Goal: Check status: Check status

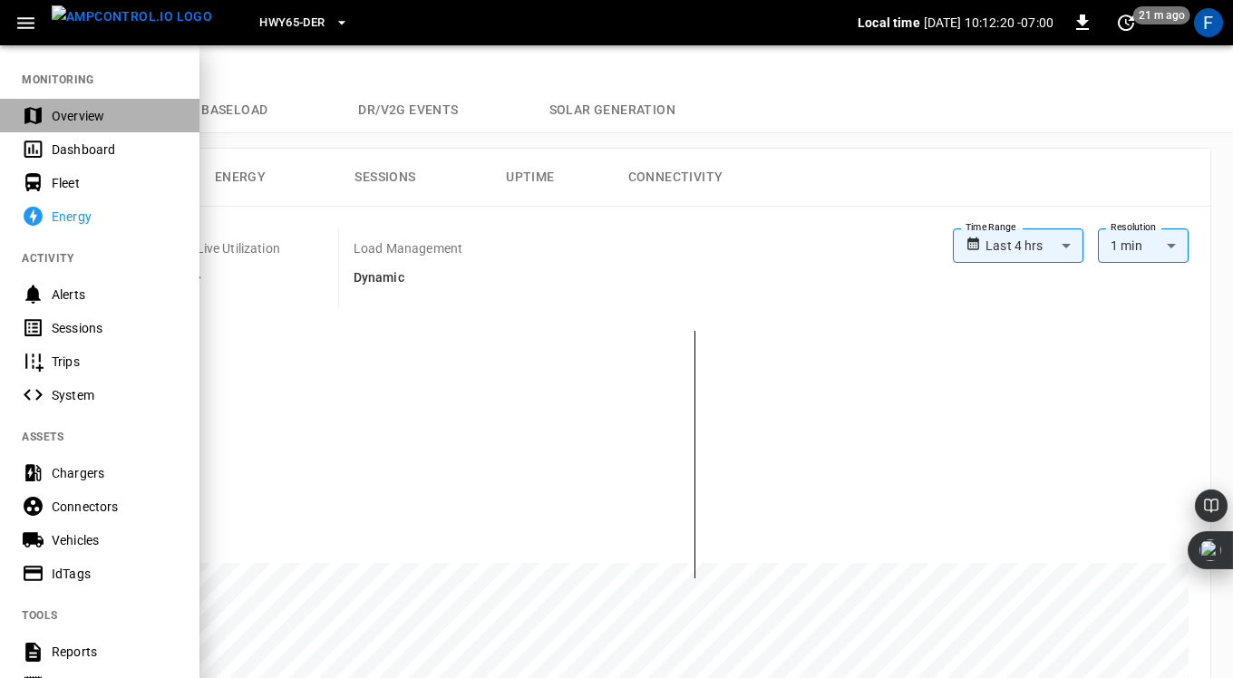
click at [72, 121] on div "Overview" at bounding box center [115, 116] width 126 height 18
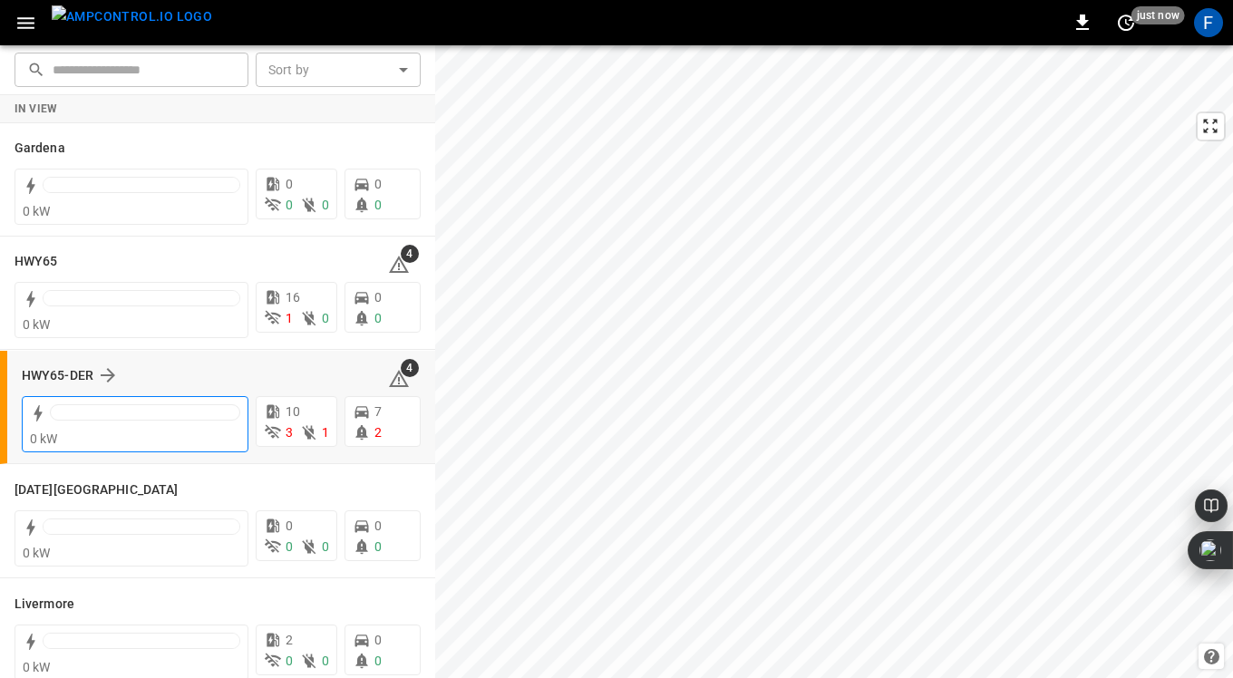
click at [102, 401] on div at bounding box center [135, 415] width 210 height 29
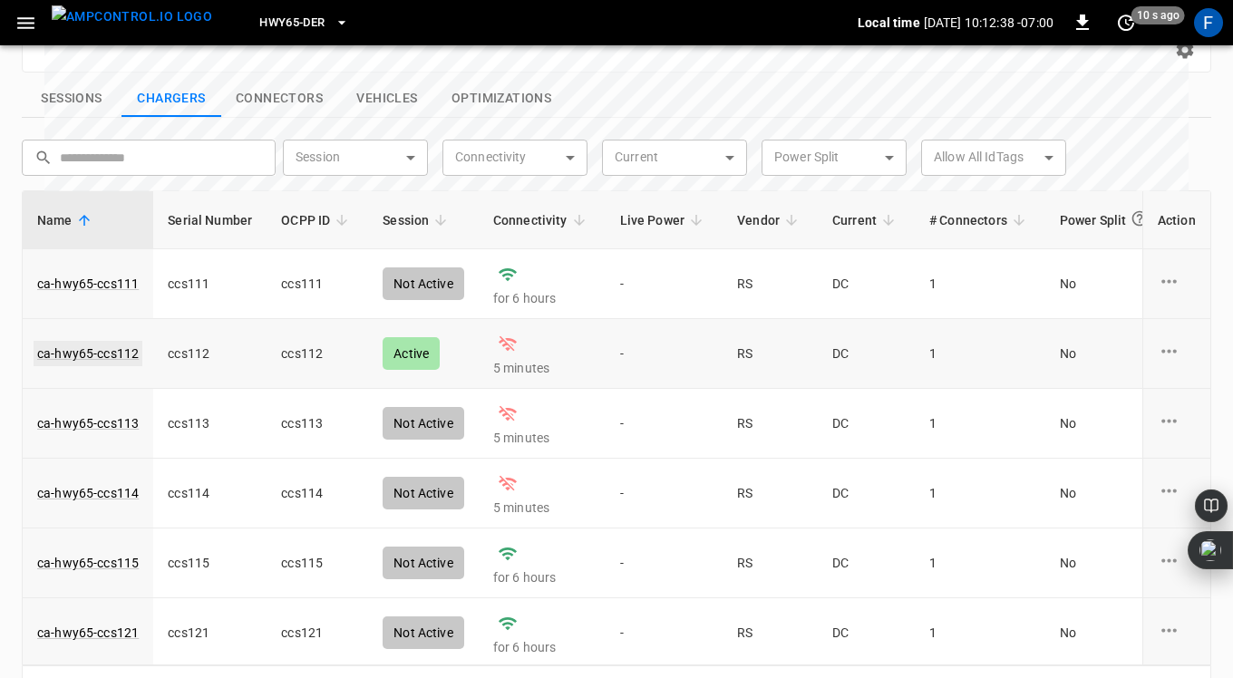
click at [72, 341] on link "ca-hwy65-ccs112" at bounding box center [88, 353] width 109 height 25
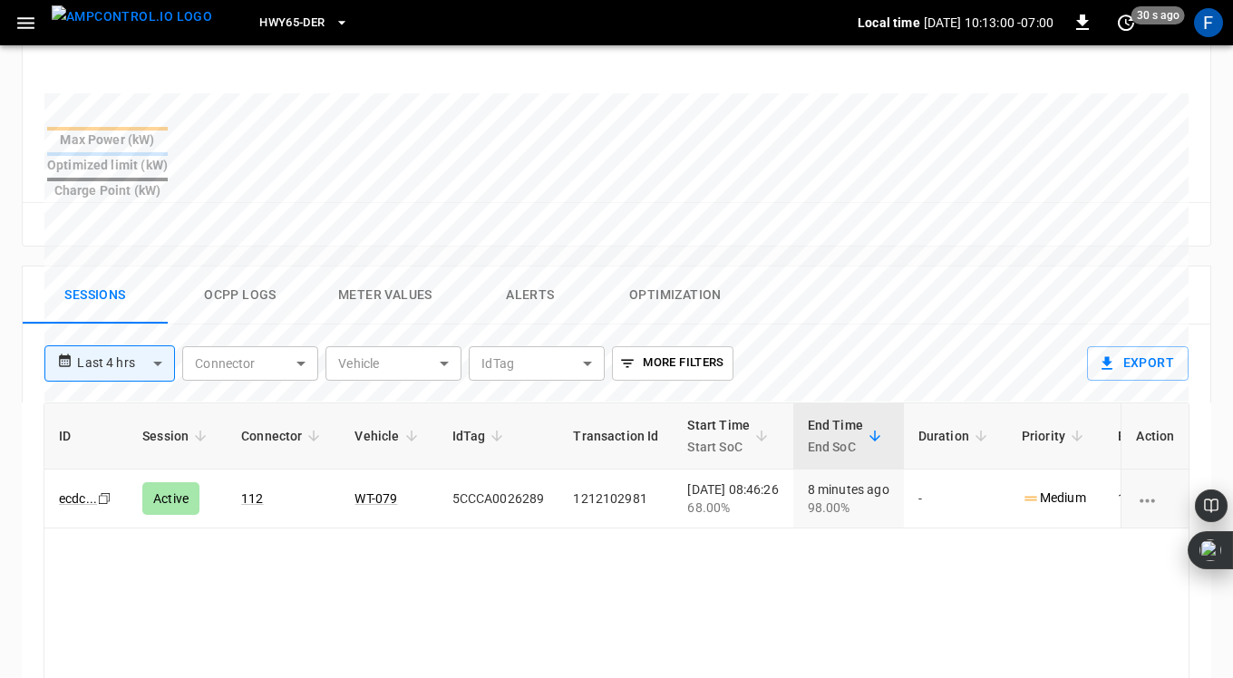
scroll to position [807, 0]
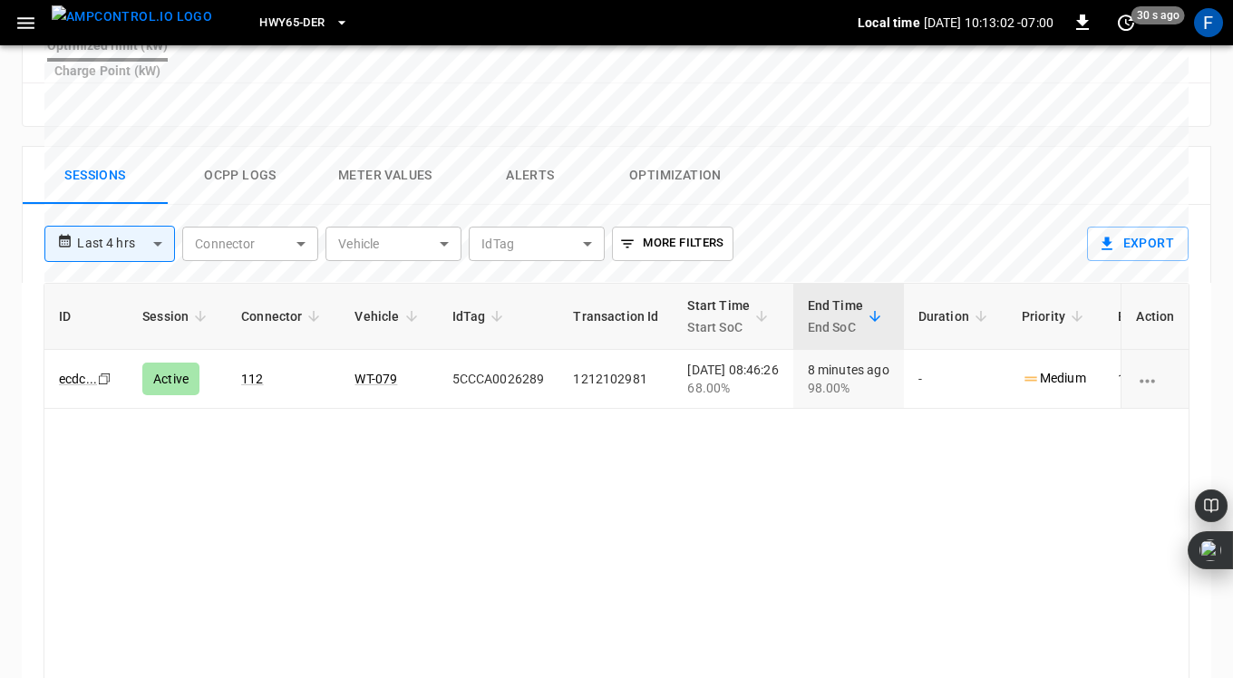
click at [256, 147] on button "Ocpp logs" at bounding box center [240, 176] width 145 height 58
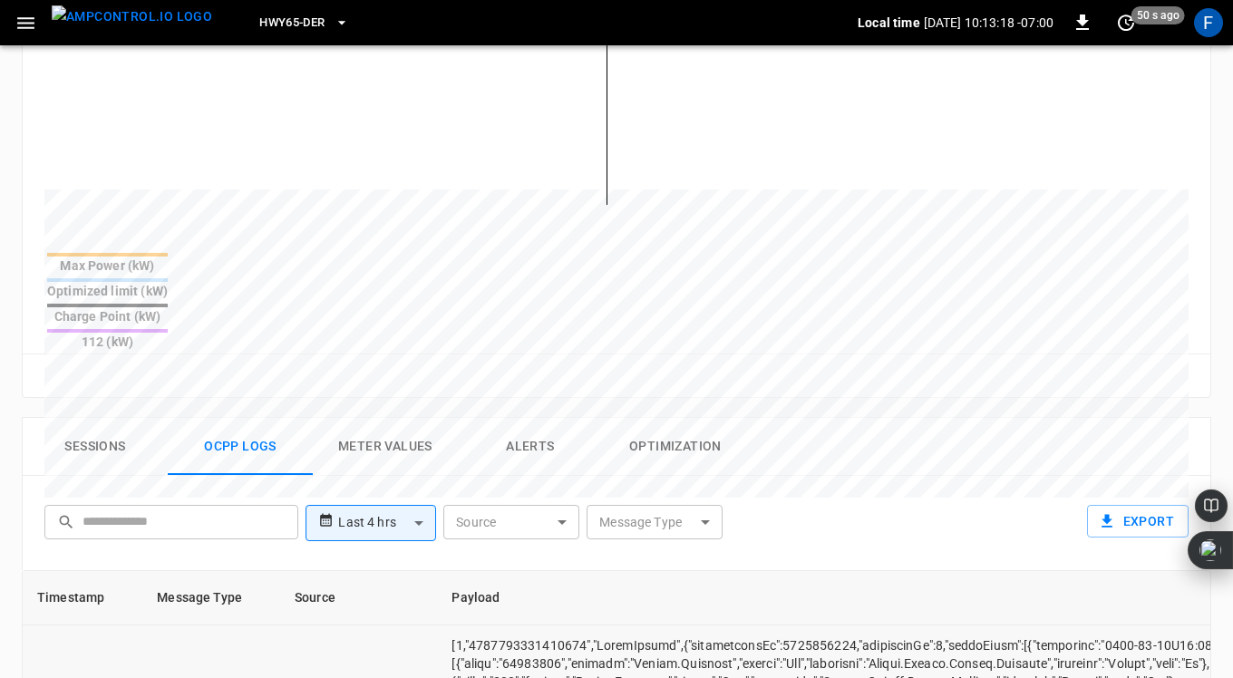
scroll to position [0, 0]
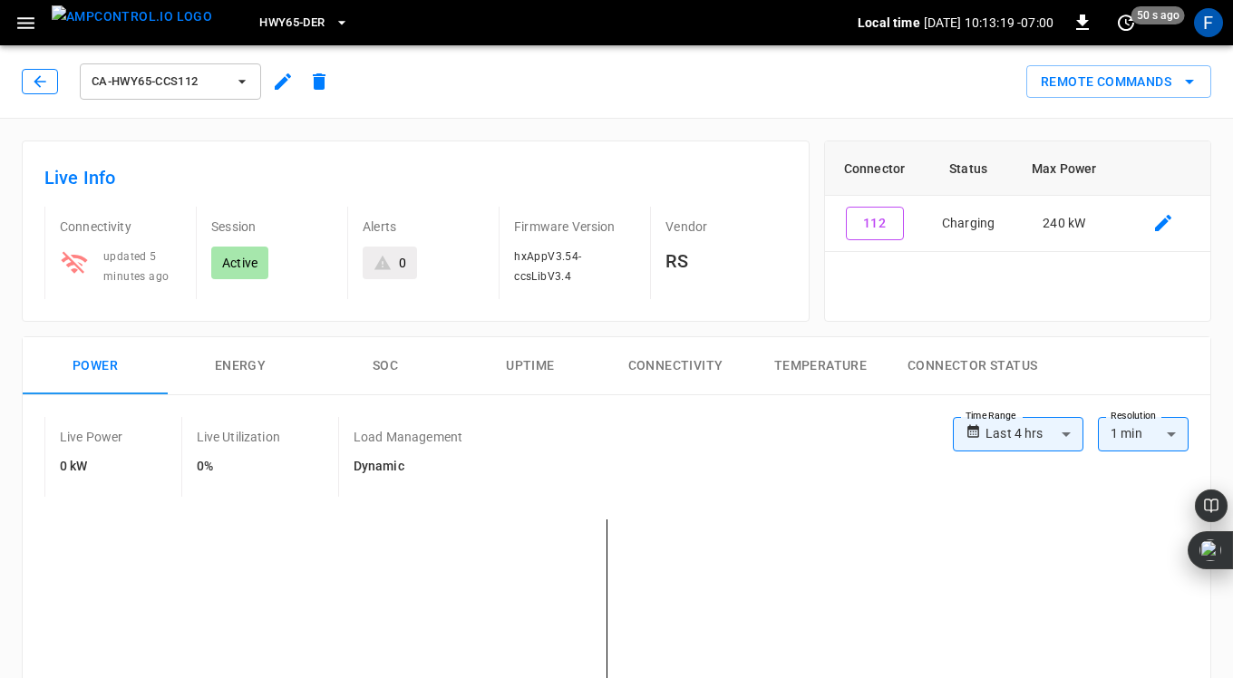
click at [36, 77] on icon "button" at bounding box center [40, 82] width 18 height 18
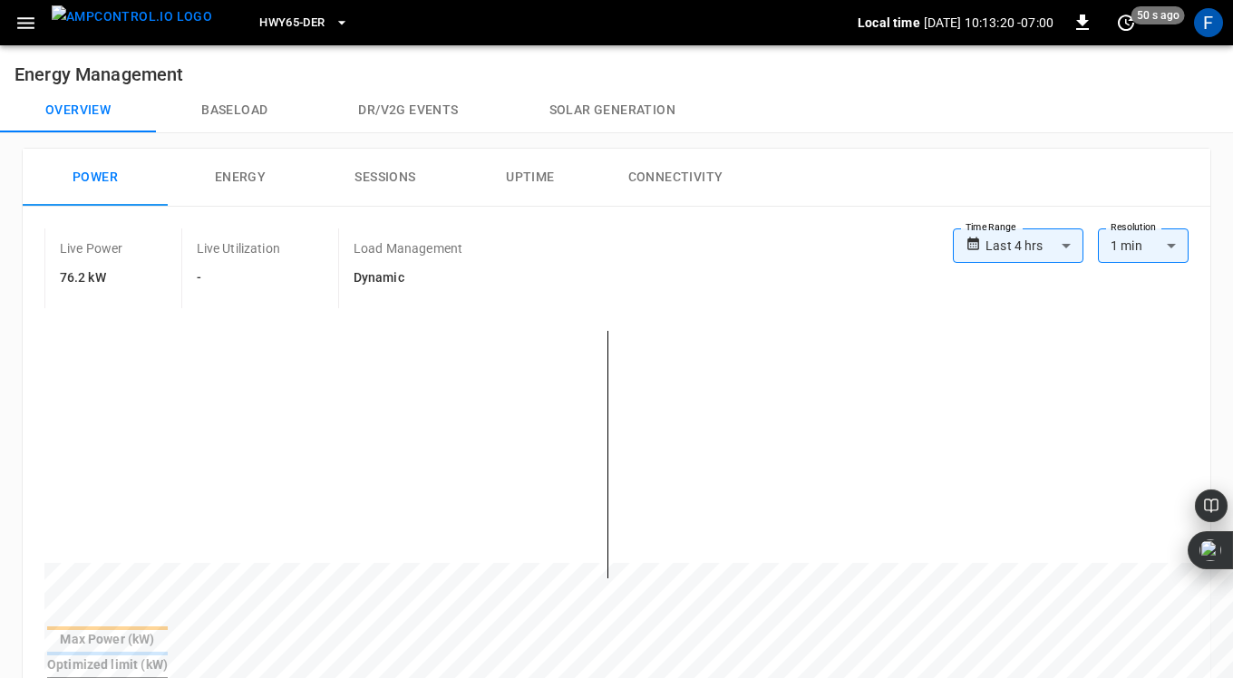
scroll to position [687, 0]
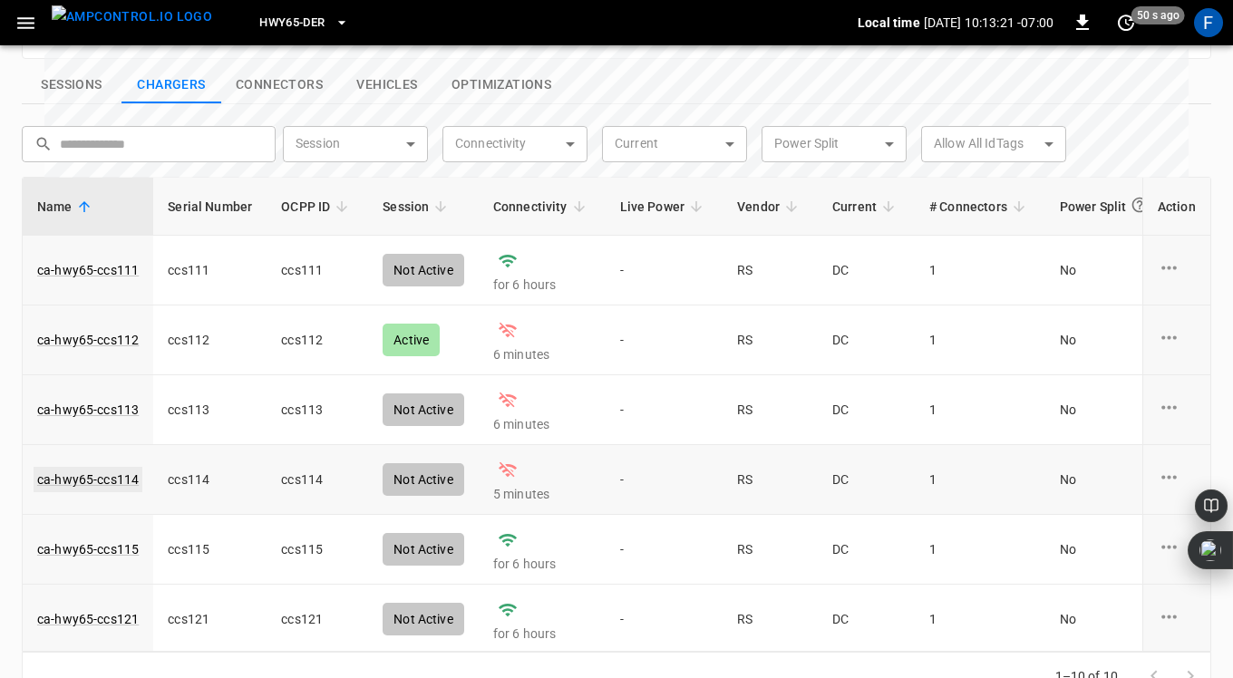
click at [101, 467] on link "ca-hwy65-ccs114" at bounding box center [88, 479] width 109 height 25
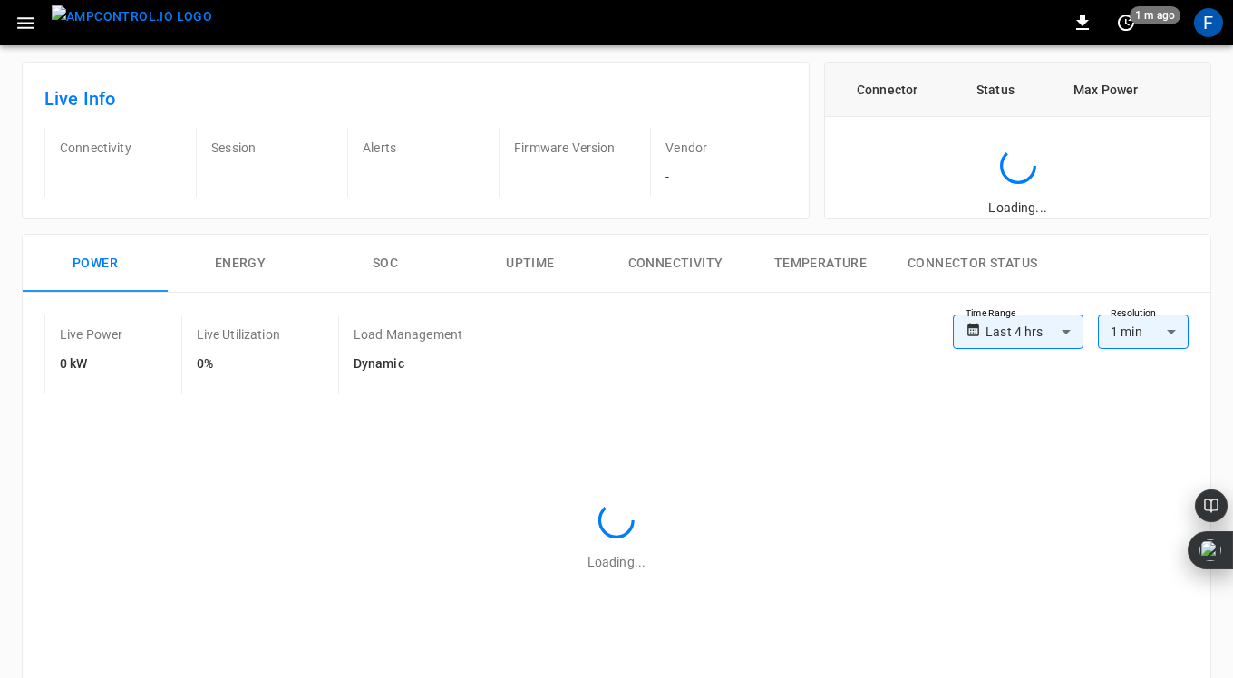
scroll to position [46, 0]
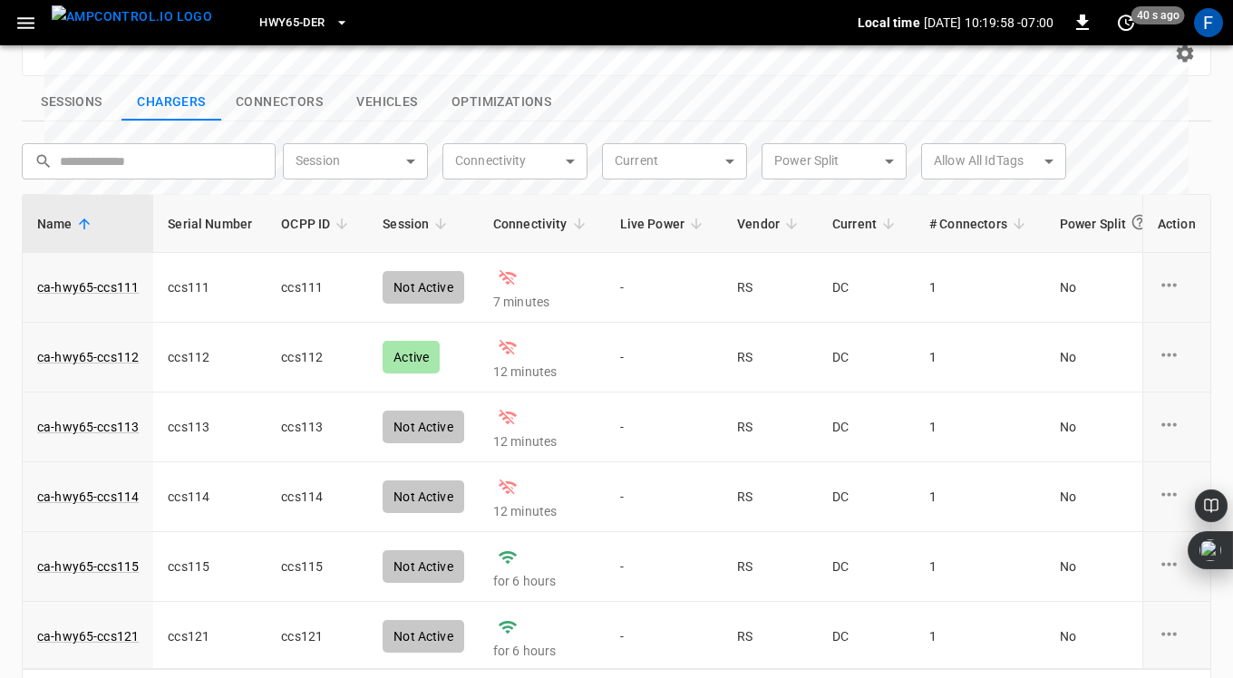
scroll to position [665, 0]
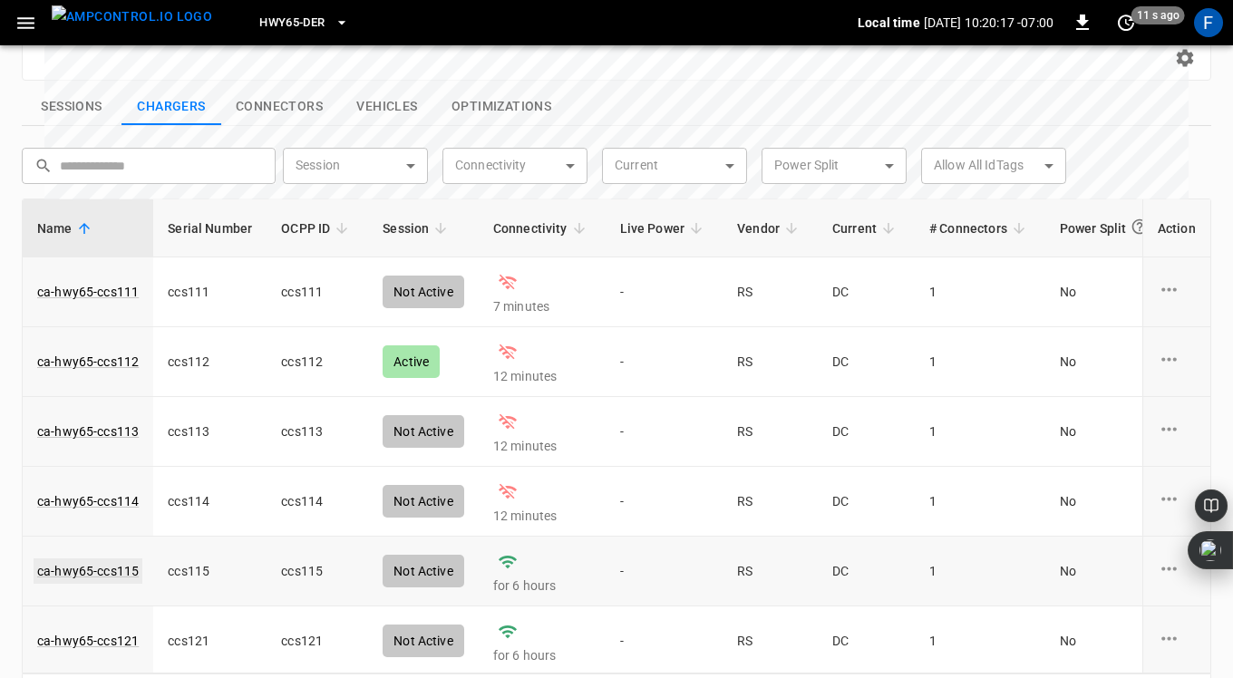
click at [99, 558] on link "ca-hwy65-ccs115" at bounding box center [88, 570] width 109 height 25
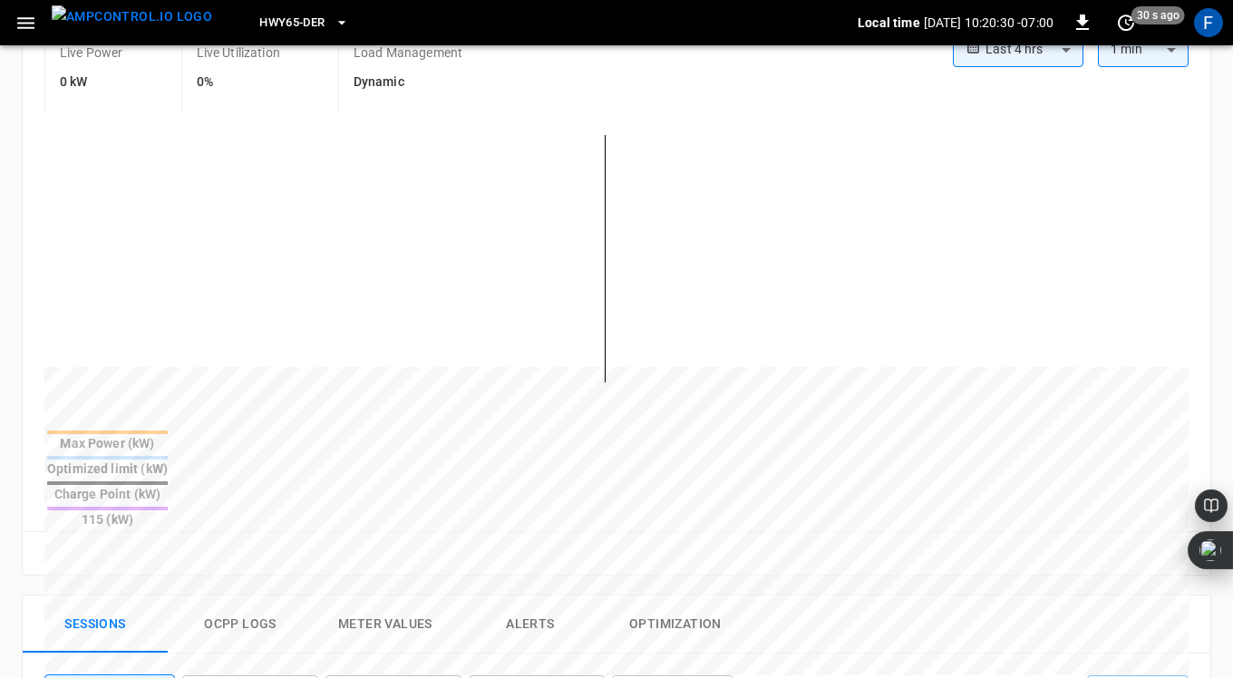
scroll to position [699, 0]
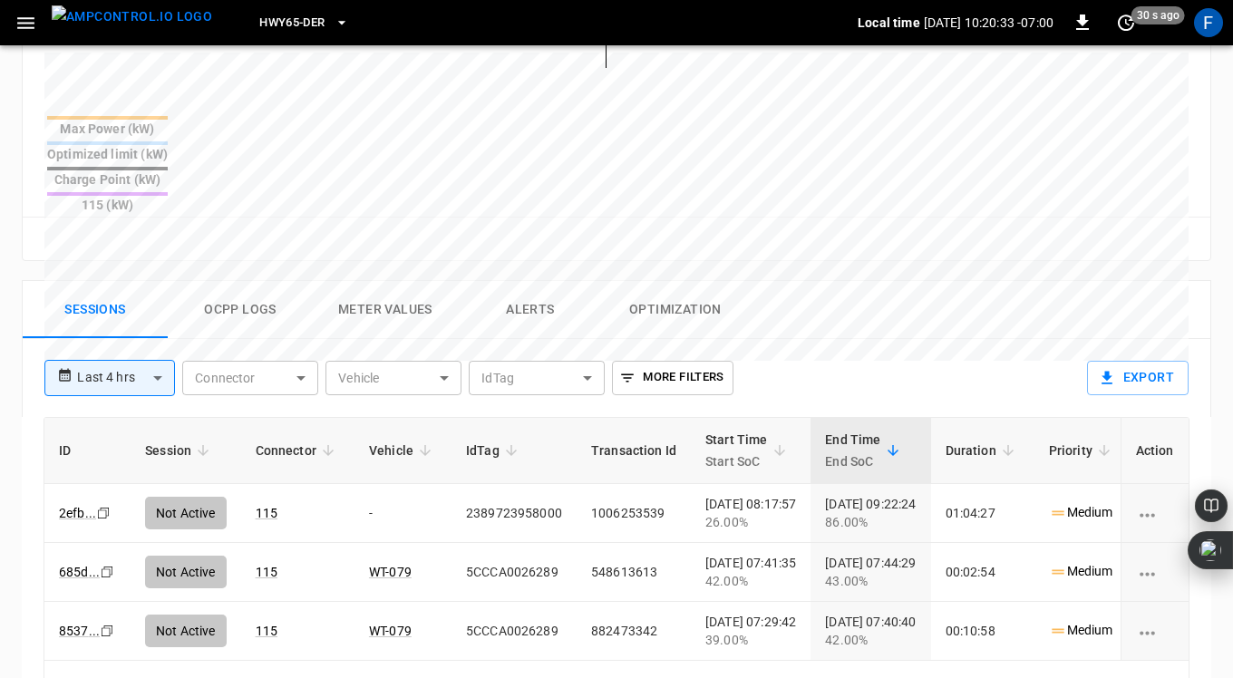
click at [236, 281] on button "Ocpp logs" at bounding box center [240, 310] width 145 height 58
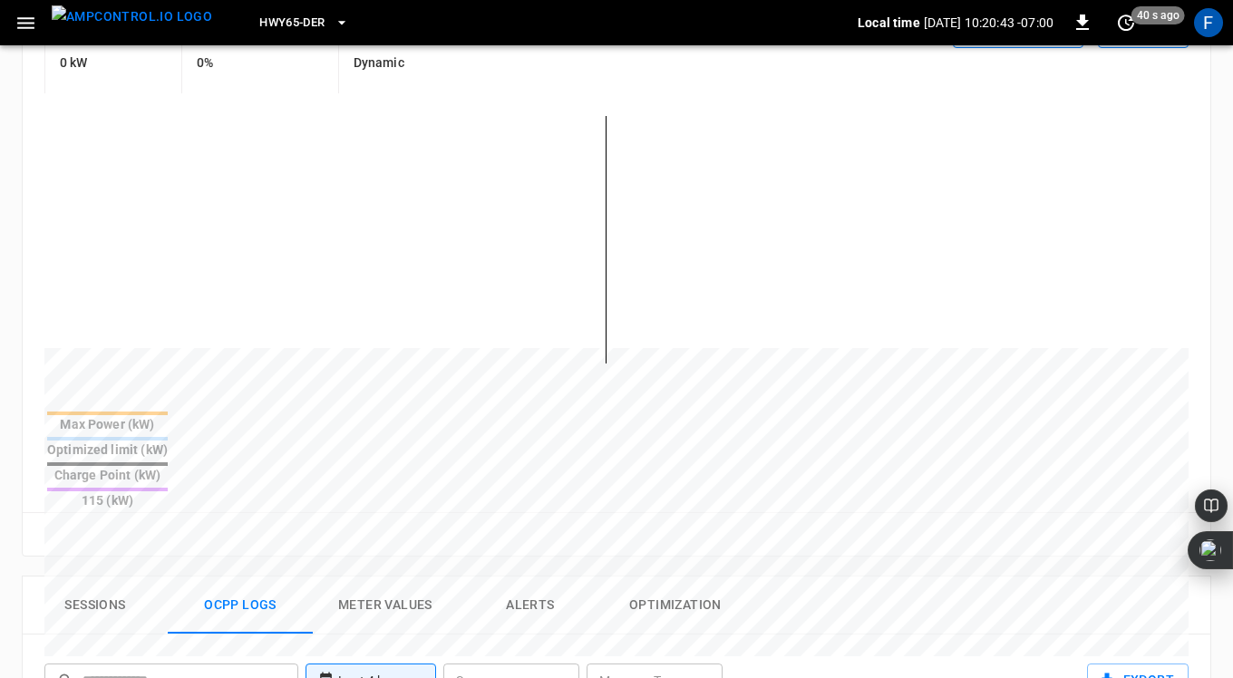
scroll to position [0, 0]
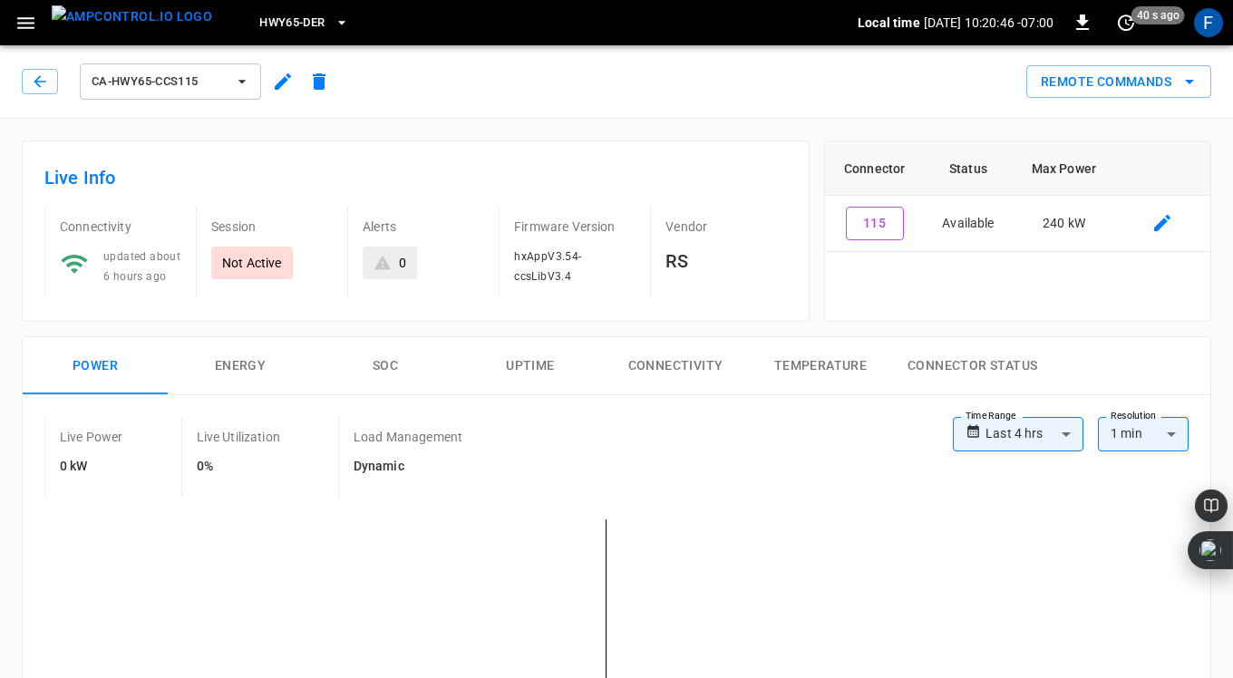
click at [380, 361] on button "SOC" at bounding box center [385, 366] width 145 height 58
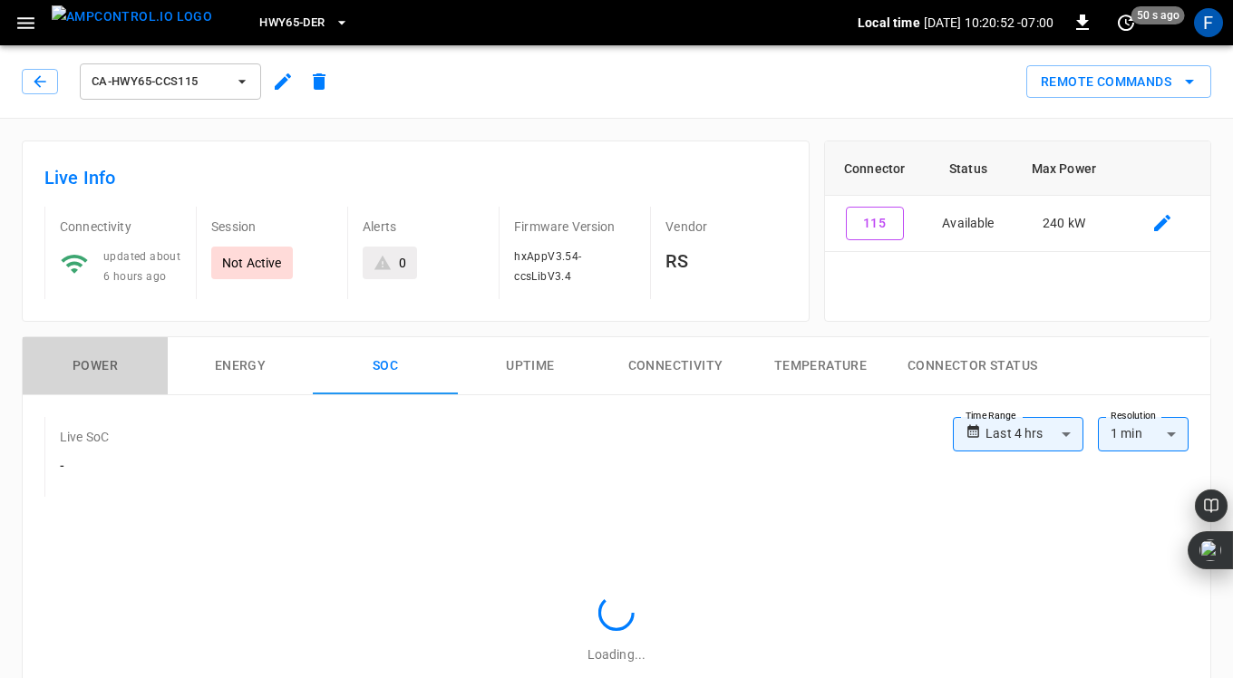
click at [84, 356] on button "Power" at bounding box center [95, 366] width 145 height 58
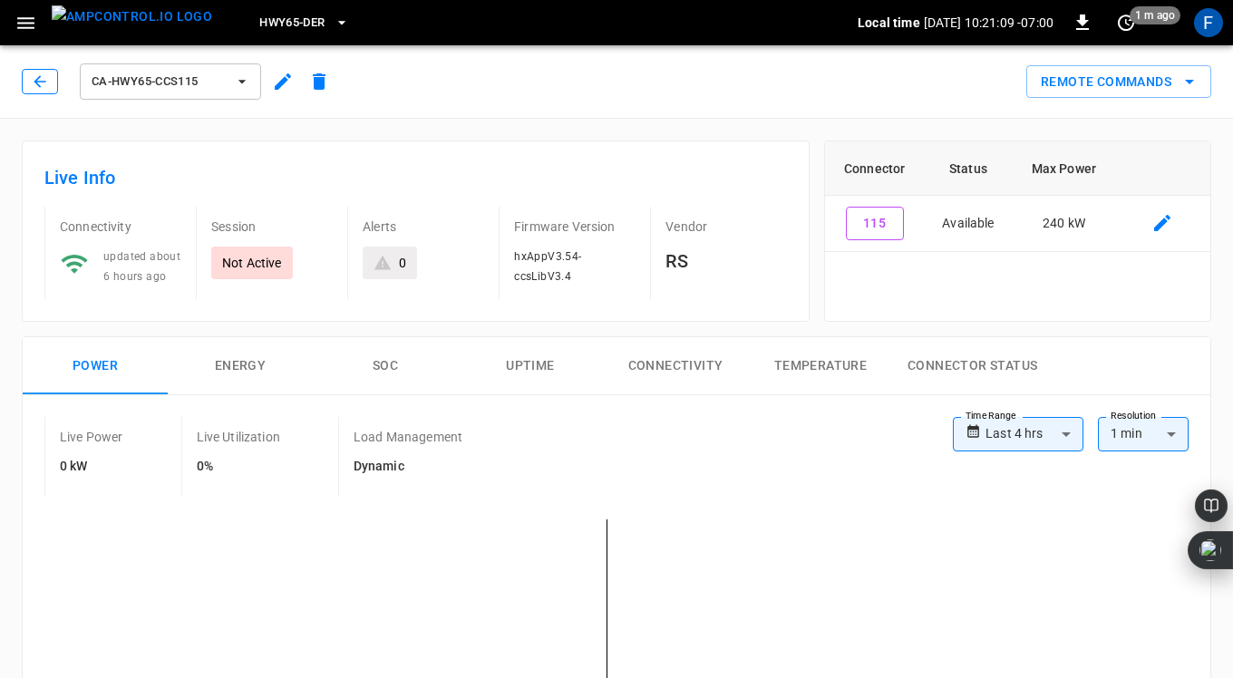
click at [38, 81] on icon "button" at bounding box center [40, 81] width 12 height 12
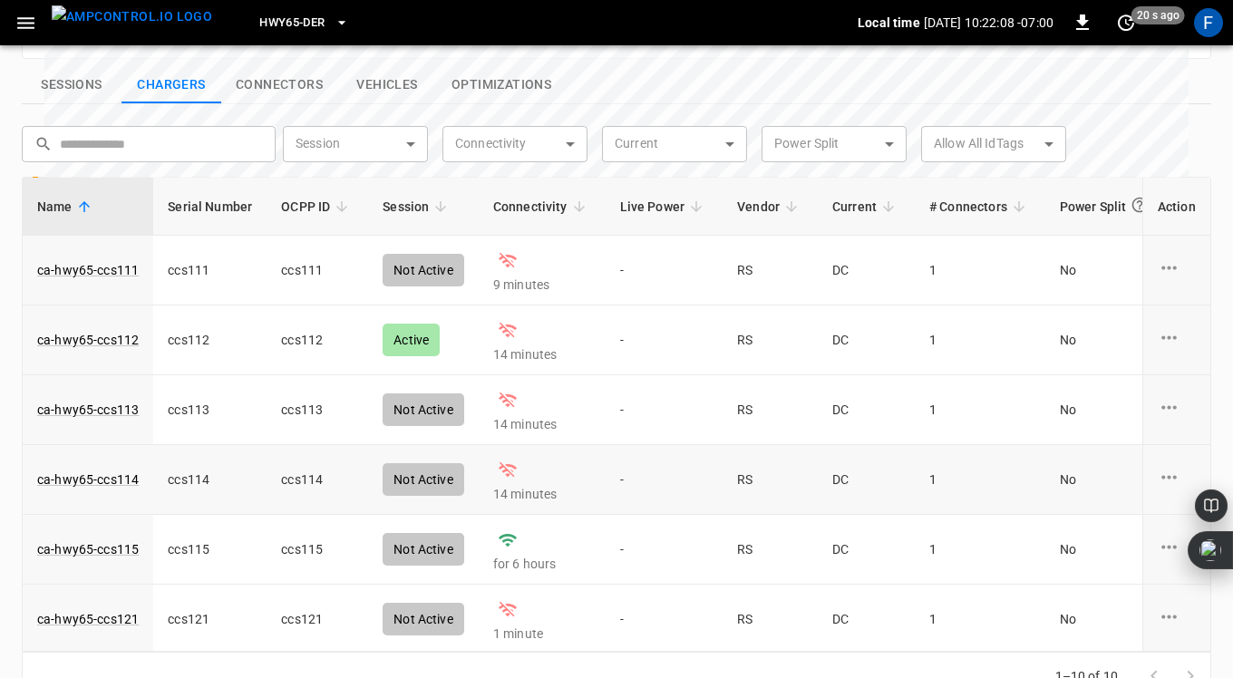
scroll to position [284, 0]
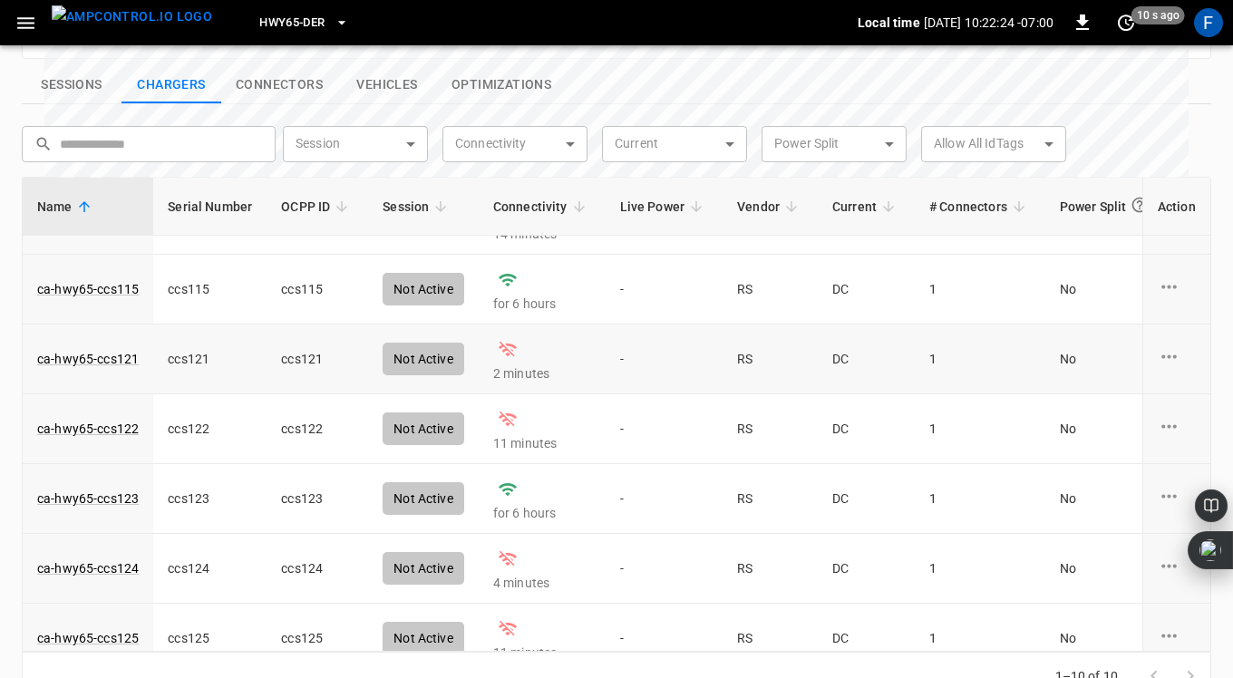
scroll to position [284, 0]
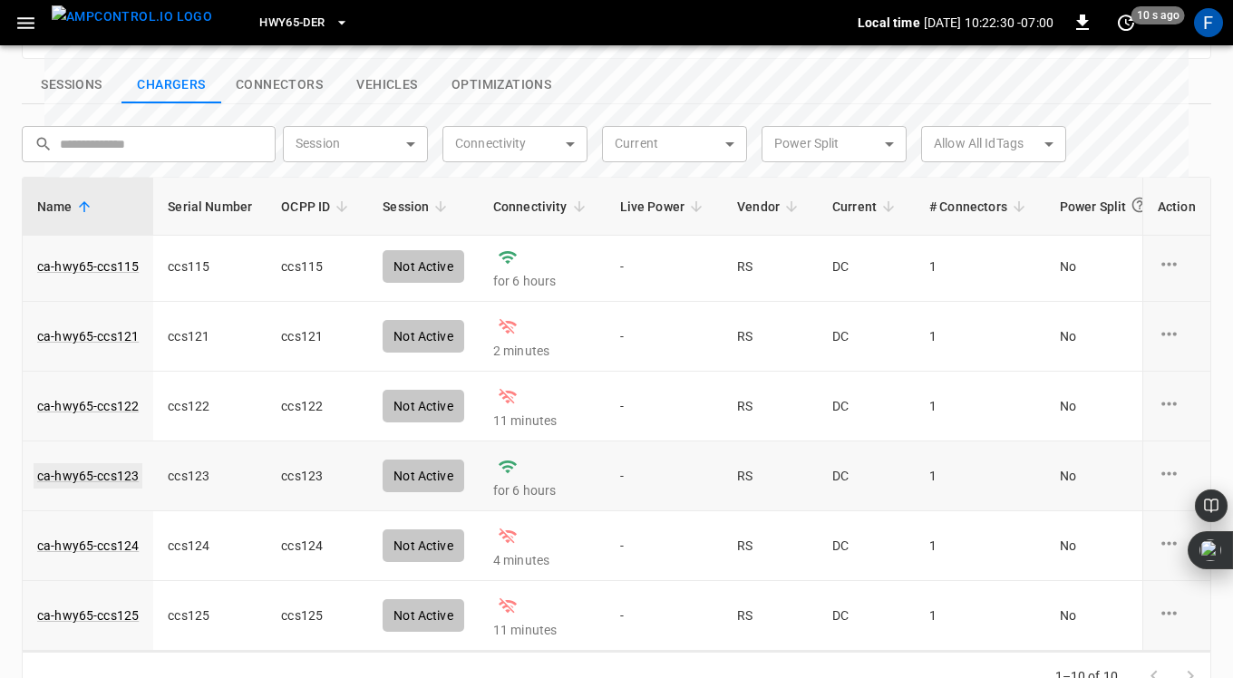
click at [116, 463] on link "ca-hwy65-ccs123" at bounding box center [88, 475] width 109 height 25
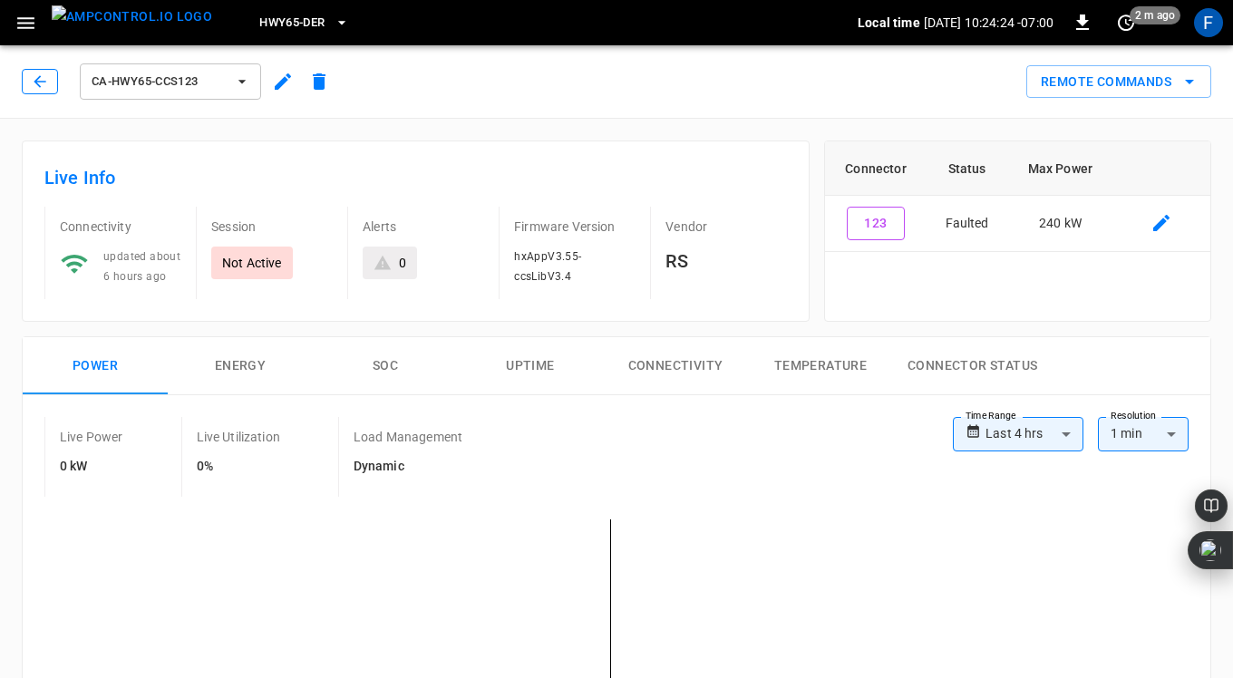
click at [43, 75] on icon "button" at bounding box center [40, 82] width 18 height 18
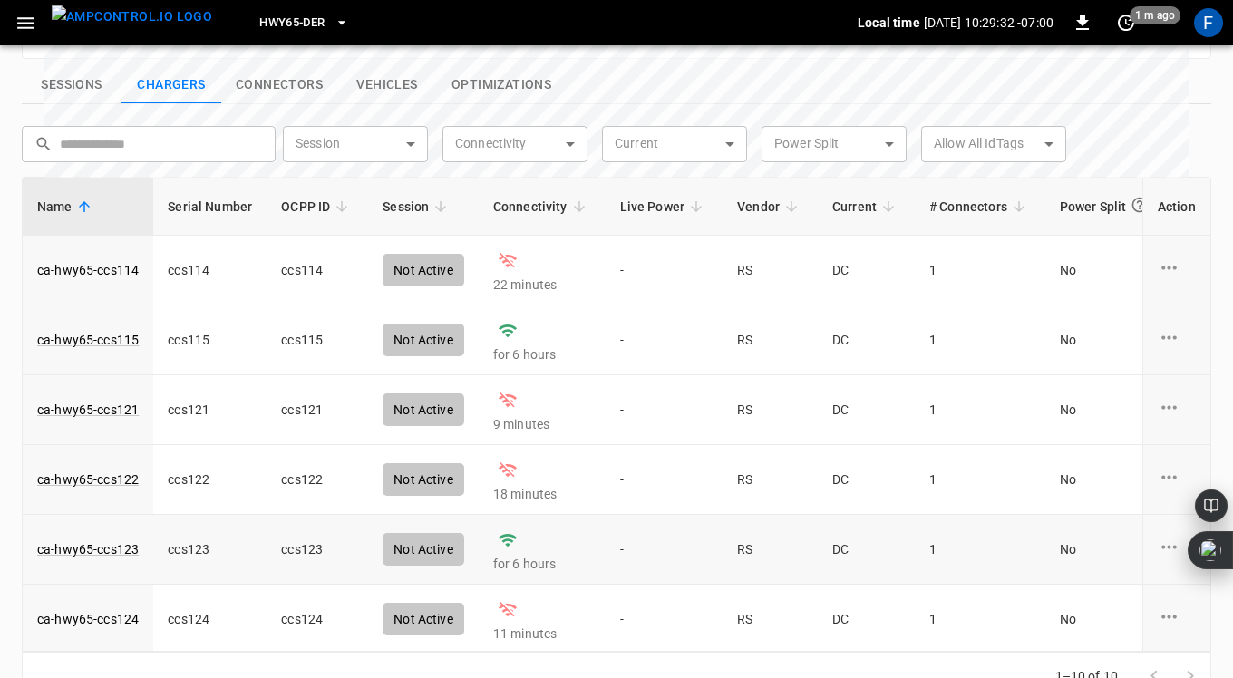
scroll to position [284, 0]
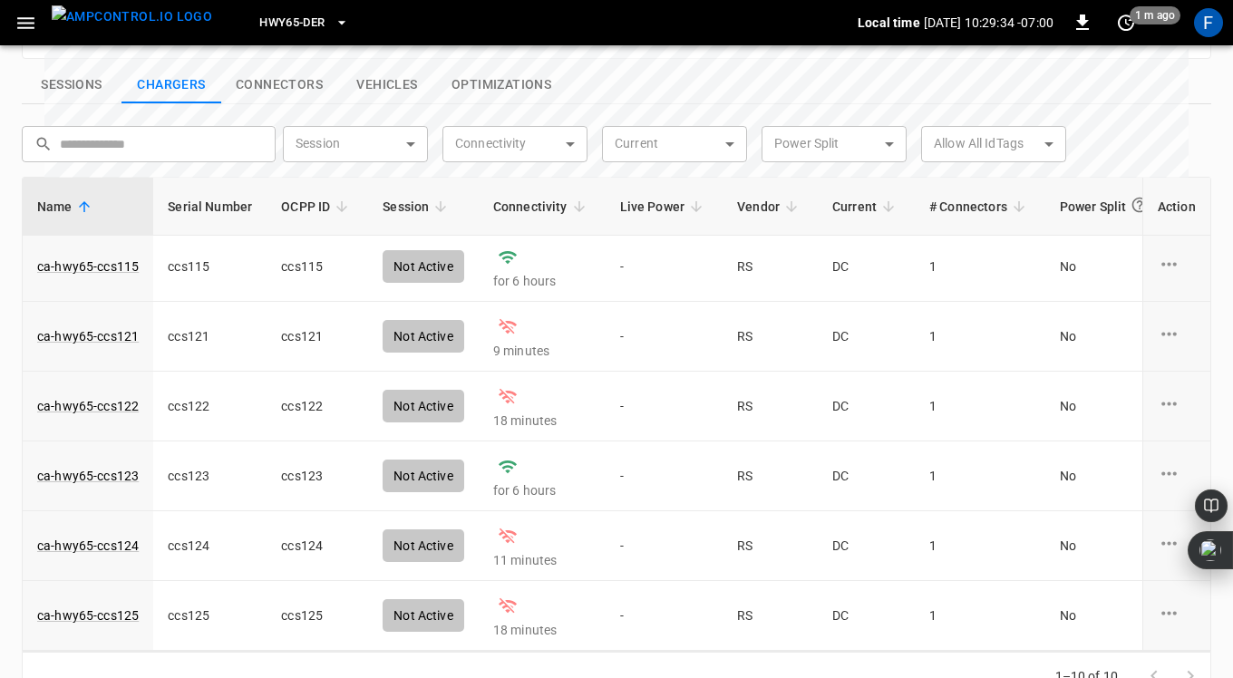
click at [82, 66] on button "Sessions" at bounding box center [72, 85] width 100 height 38
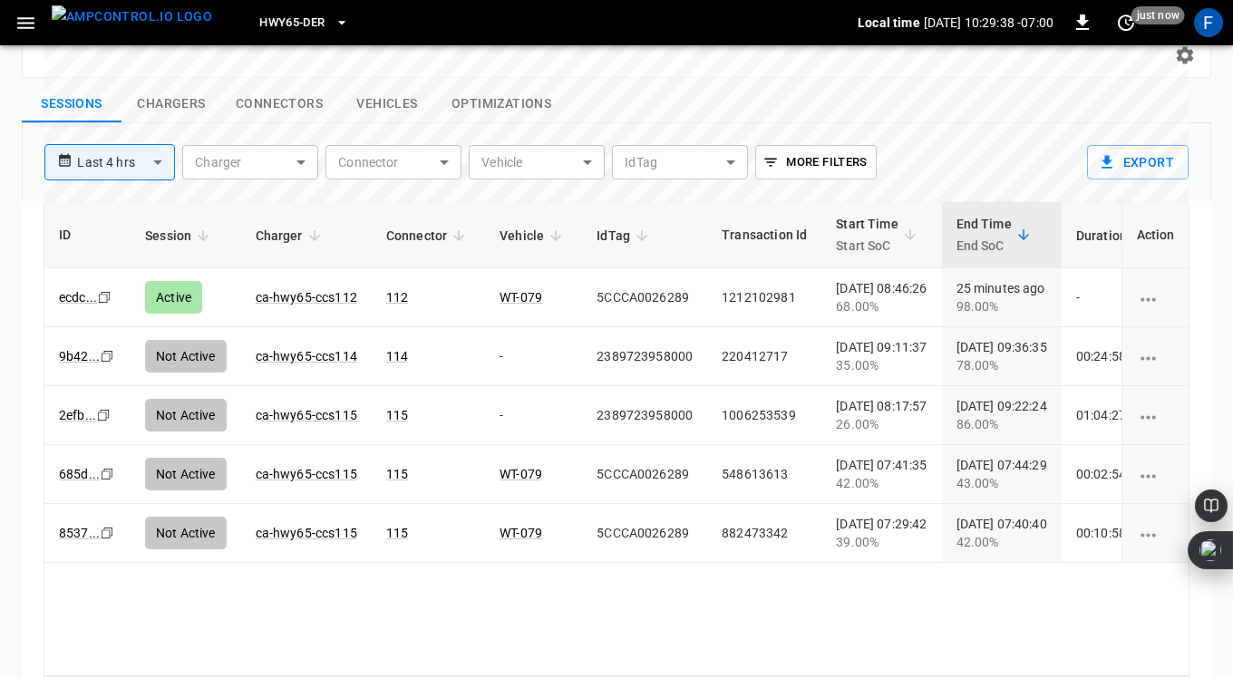
scroll to position [692, 0]
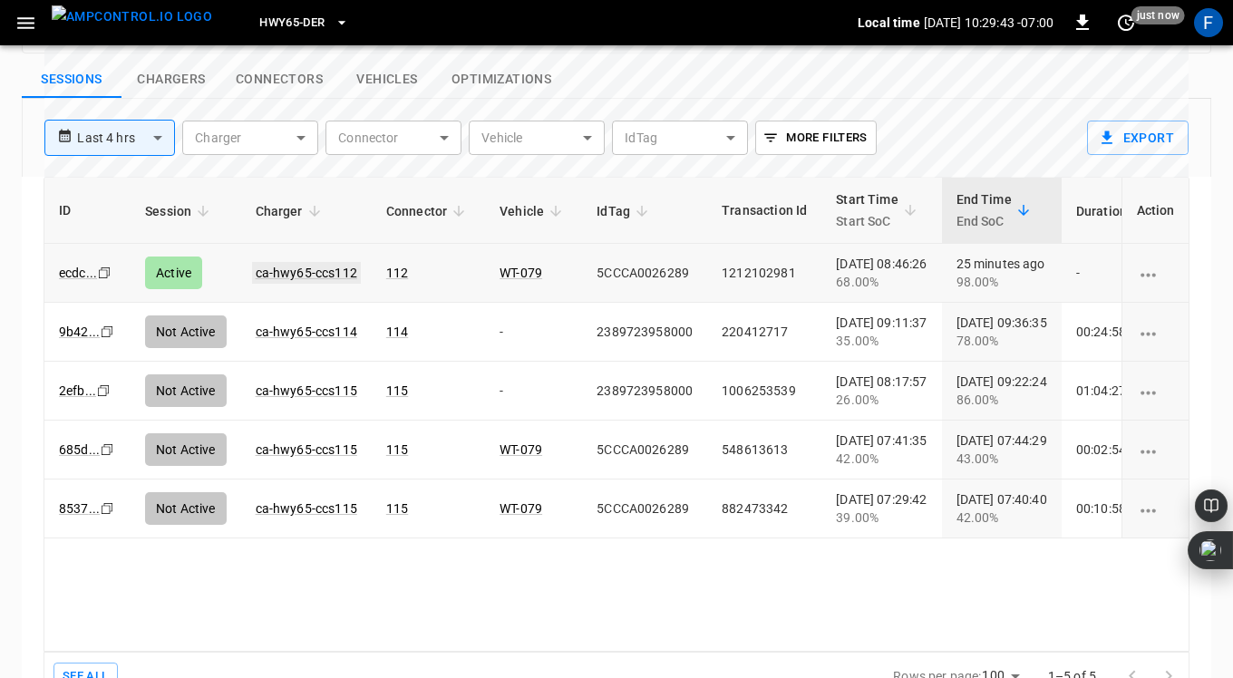
click at [318, 262] on link "ca-hwy65-ccs112" at bounding box center [306, 273] width 109 height 22
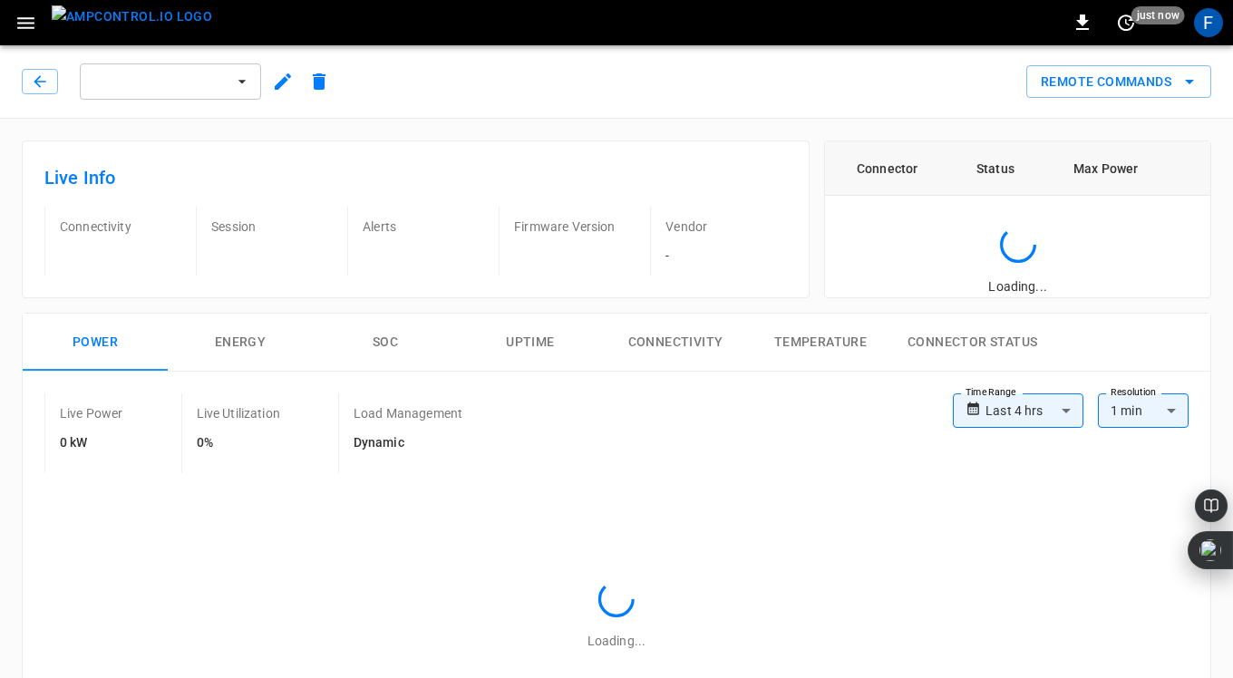
click at [386, 343] on button "SOC" at bounding box center [385, 343] width 145 height 58
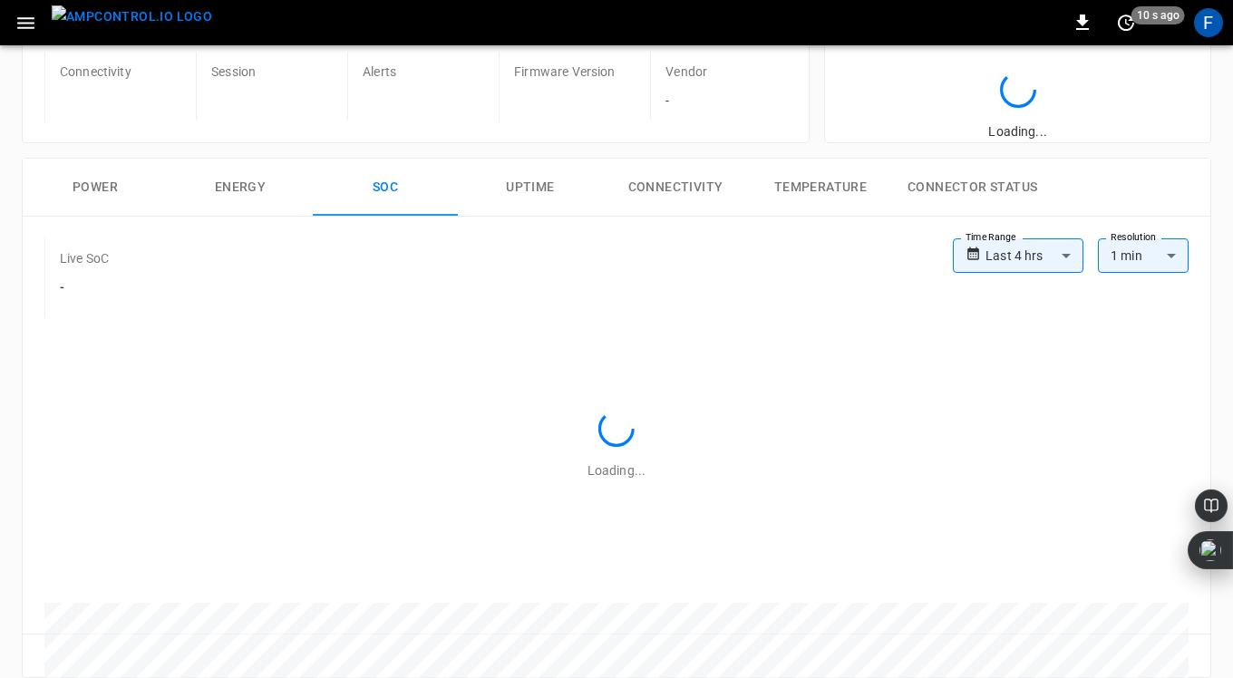
scroll to position [131, 0]
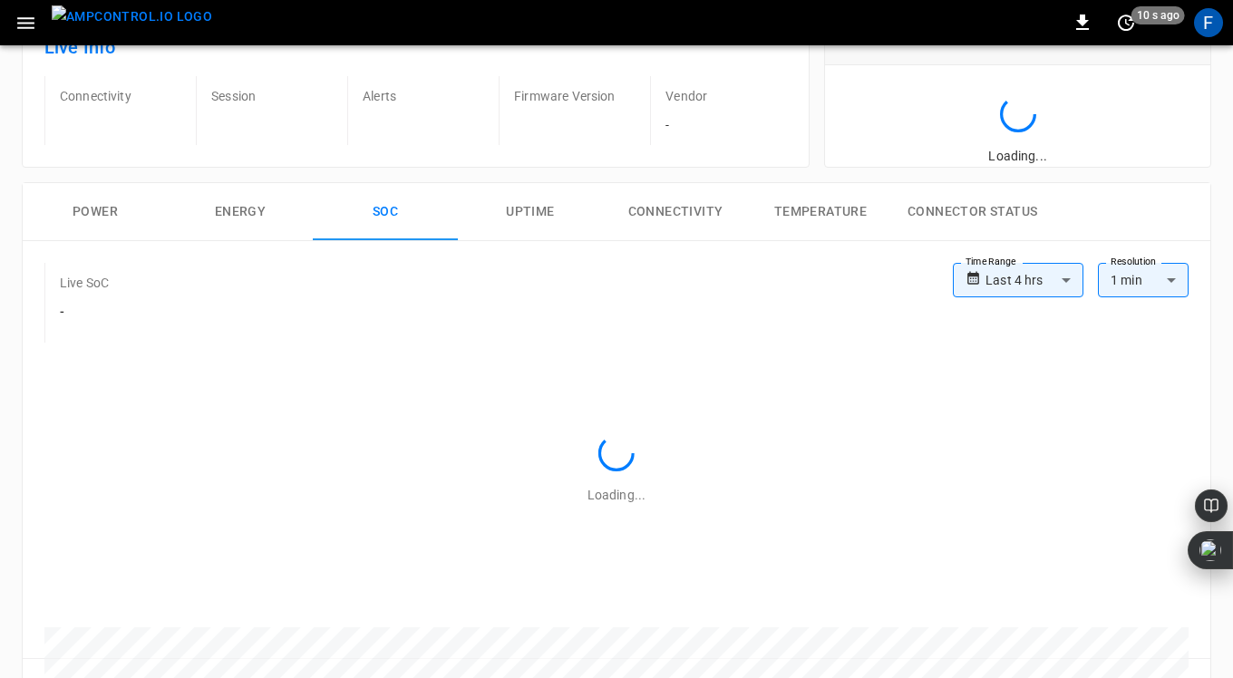
click at [95, 208] on button "Power" at bounding box center [95, 212] width 145 height 58
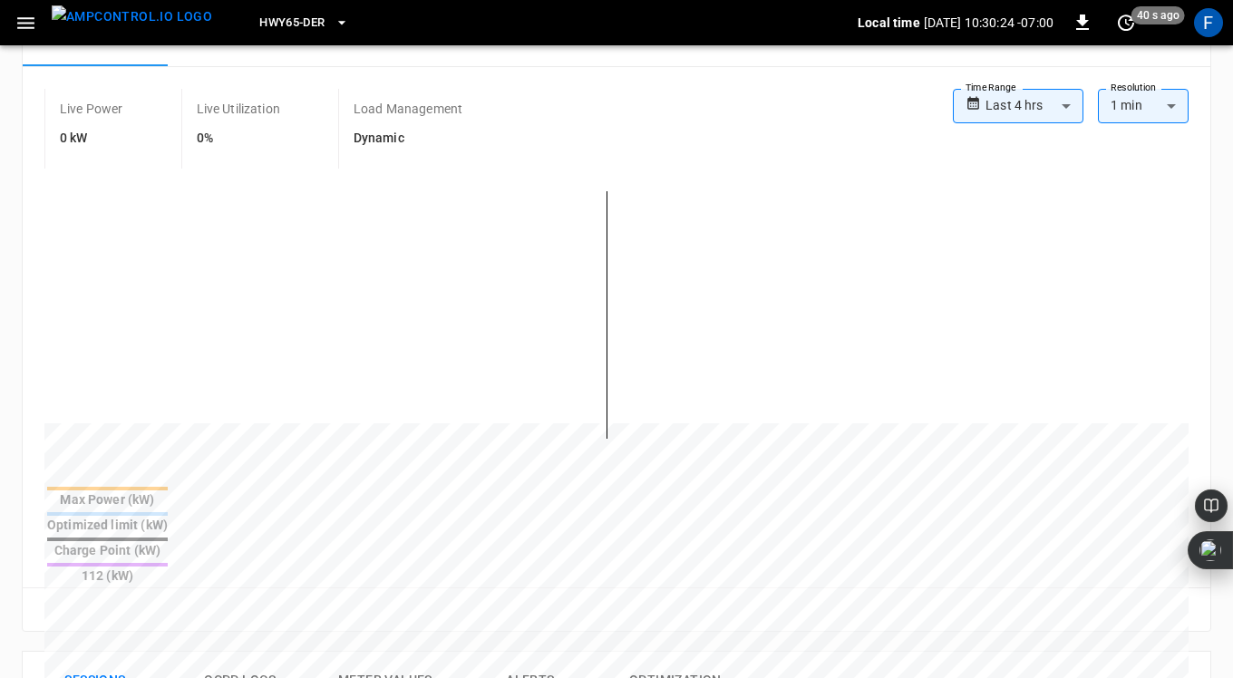
scroll to position [0, 0]
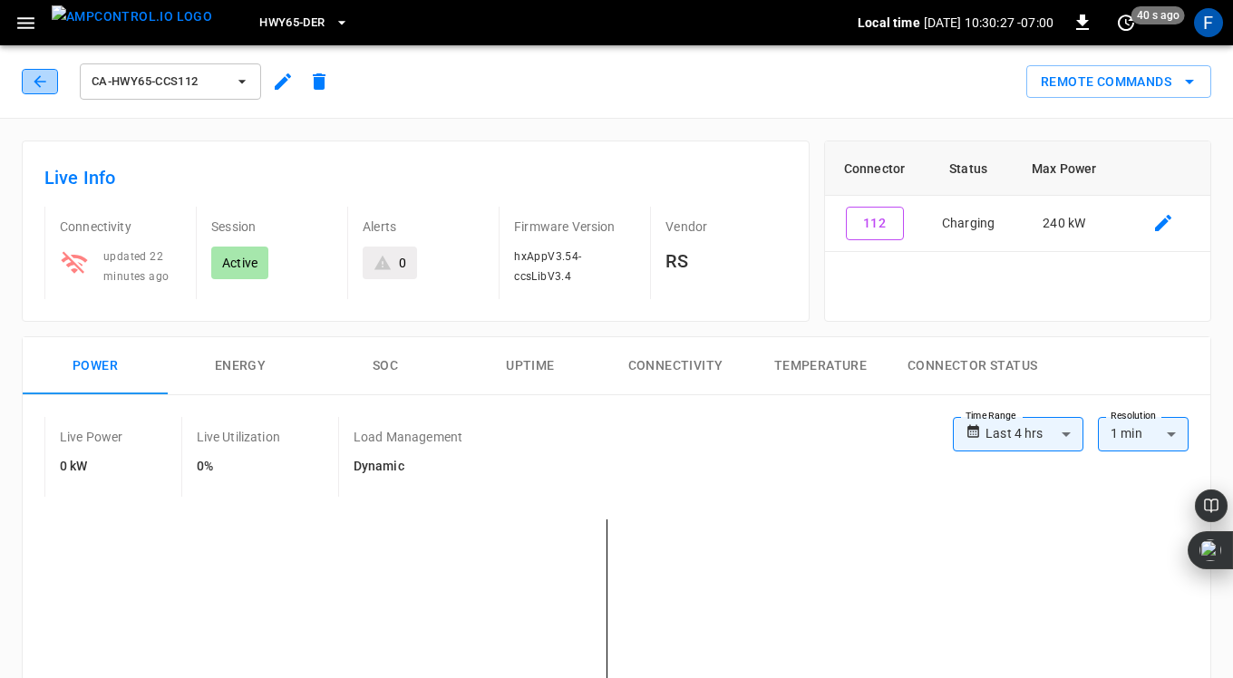
click at [42, 84] on icon "button" at bounding box center [40, 82] width 18 height 18
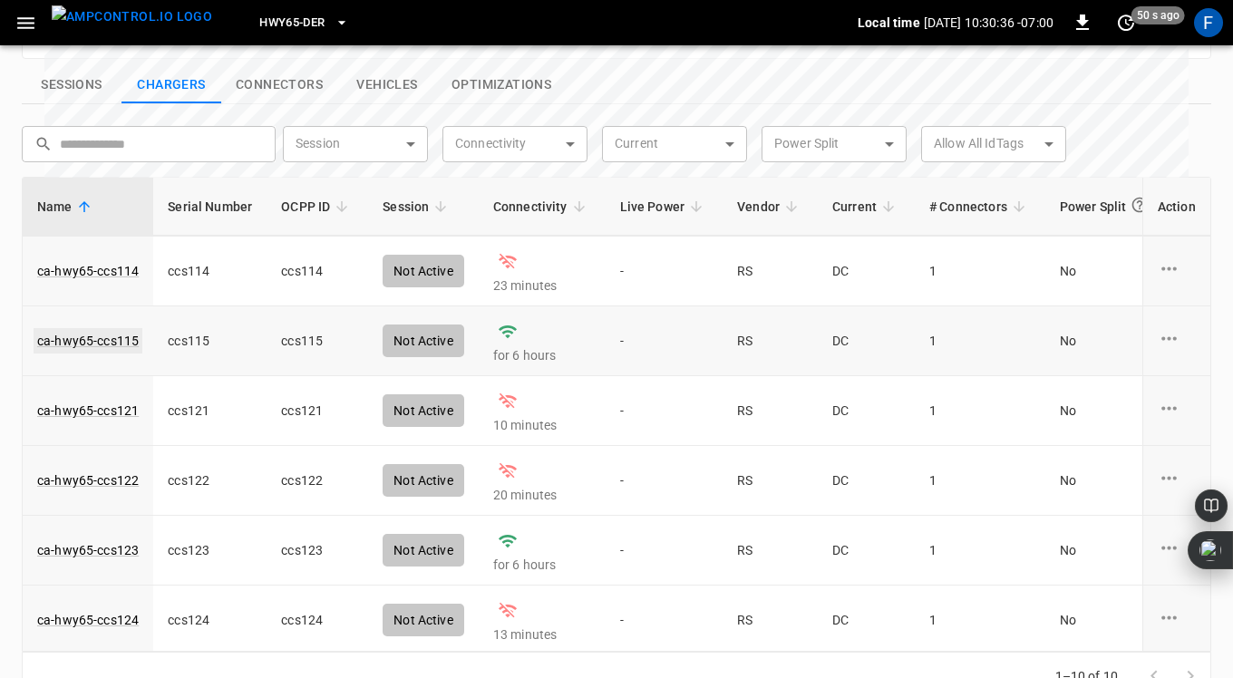
scroll to position [284, 0]
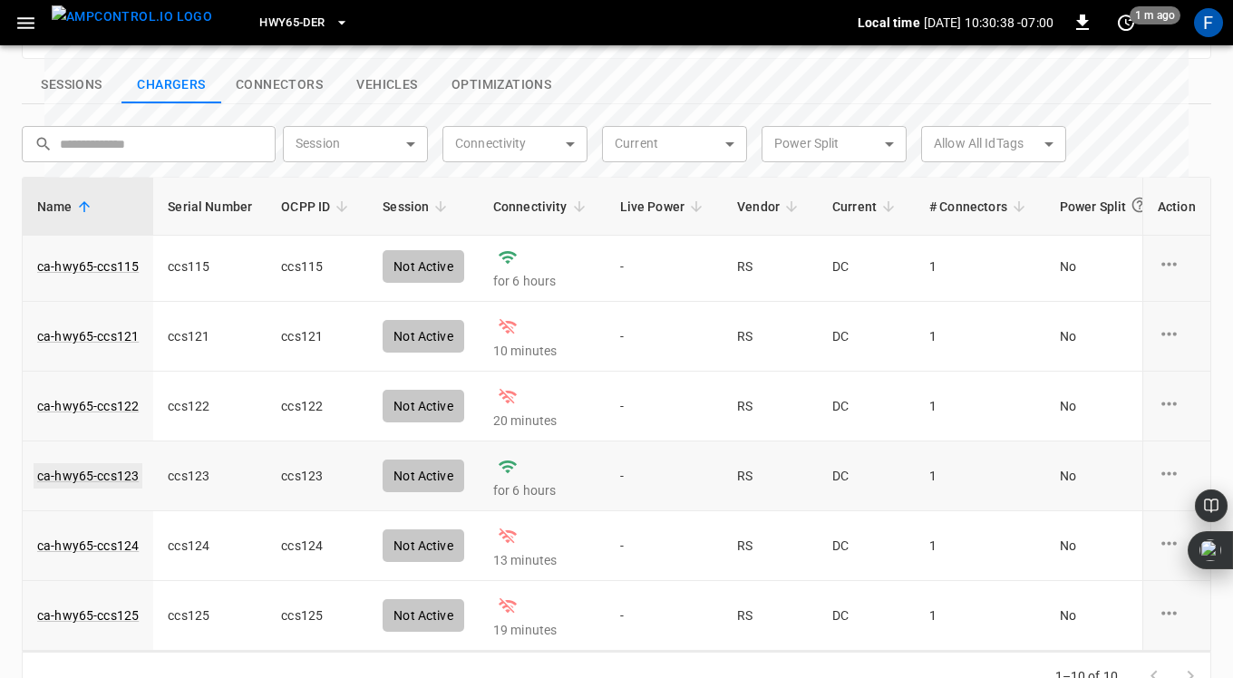
click at [92, 463] on link "ca-hwy65-ccs123" at bounding box center [88, 475] width 109 height 25
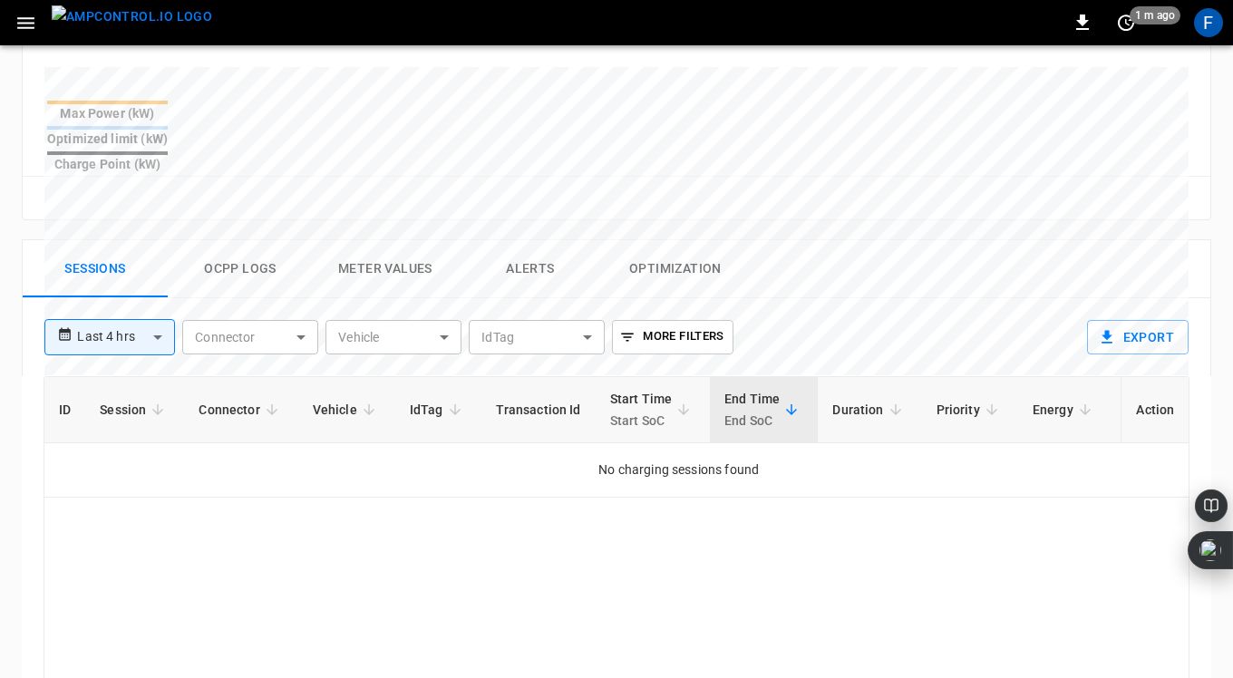
scroll to position [733, 0]
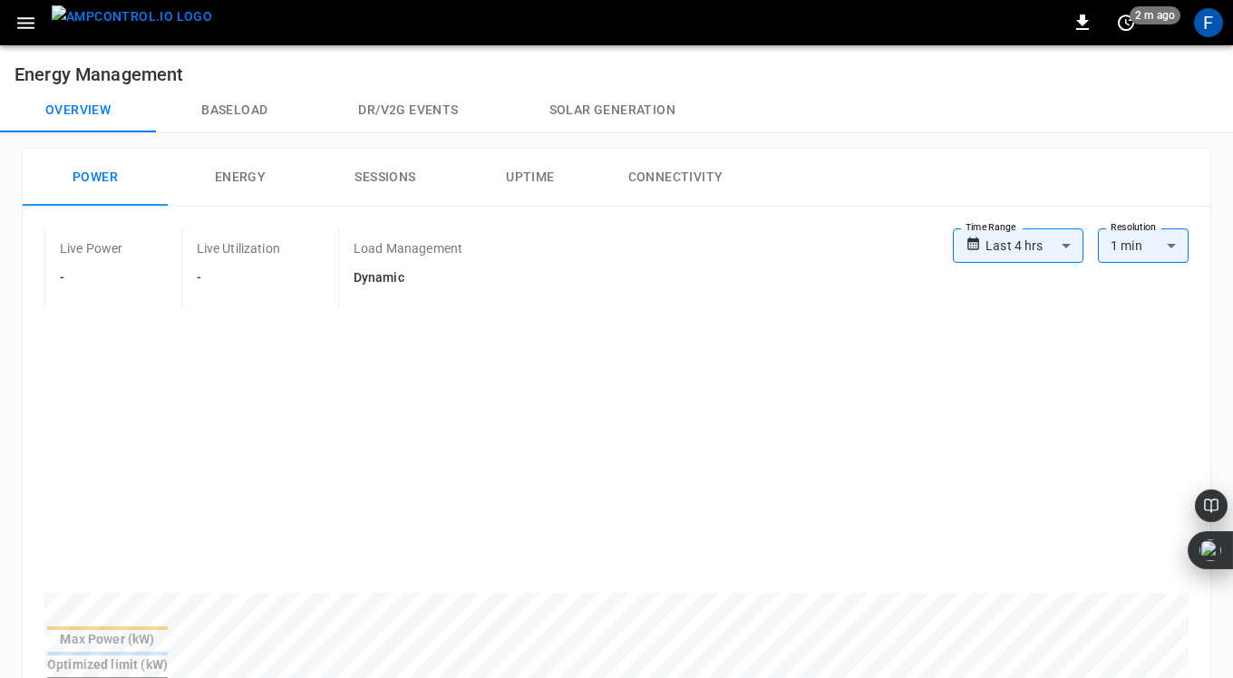
click at [28, 25] on icon "button" at bounding box center [26, 23] width 23 height 23
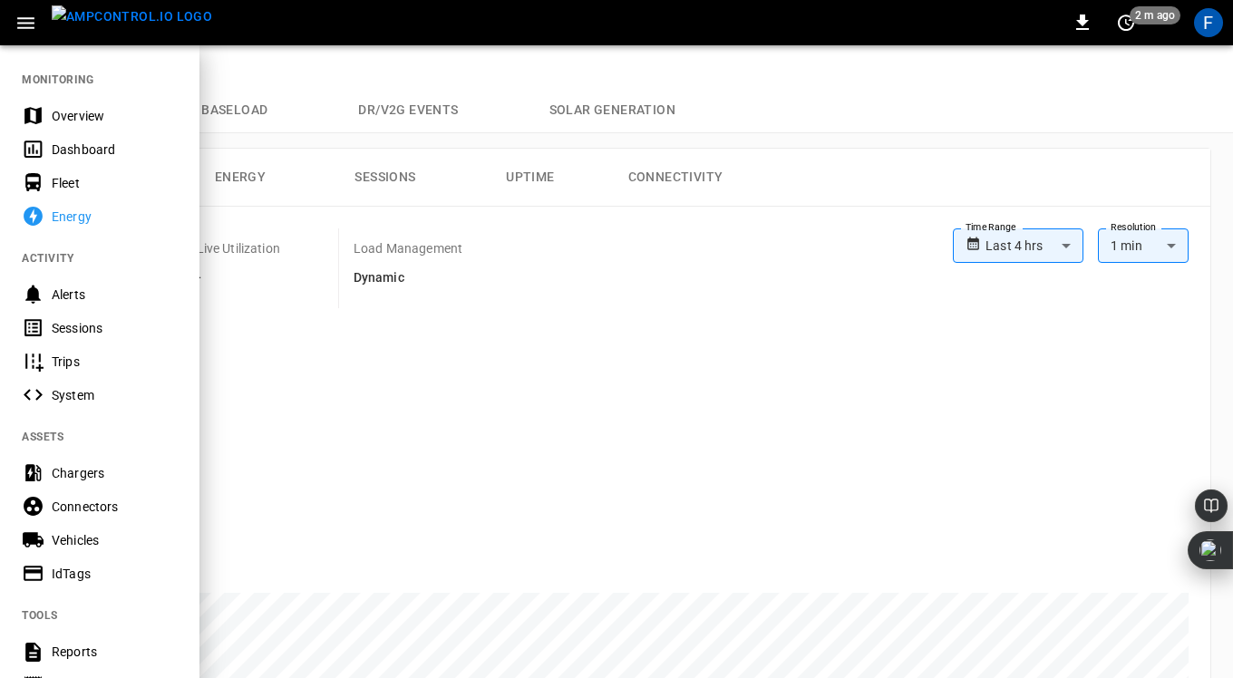
click at [64, 112] on div "Overview" at bounding box center [115, 116] width 126 height 18
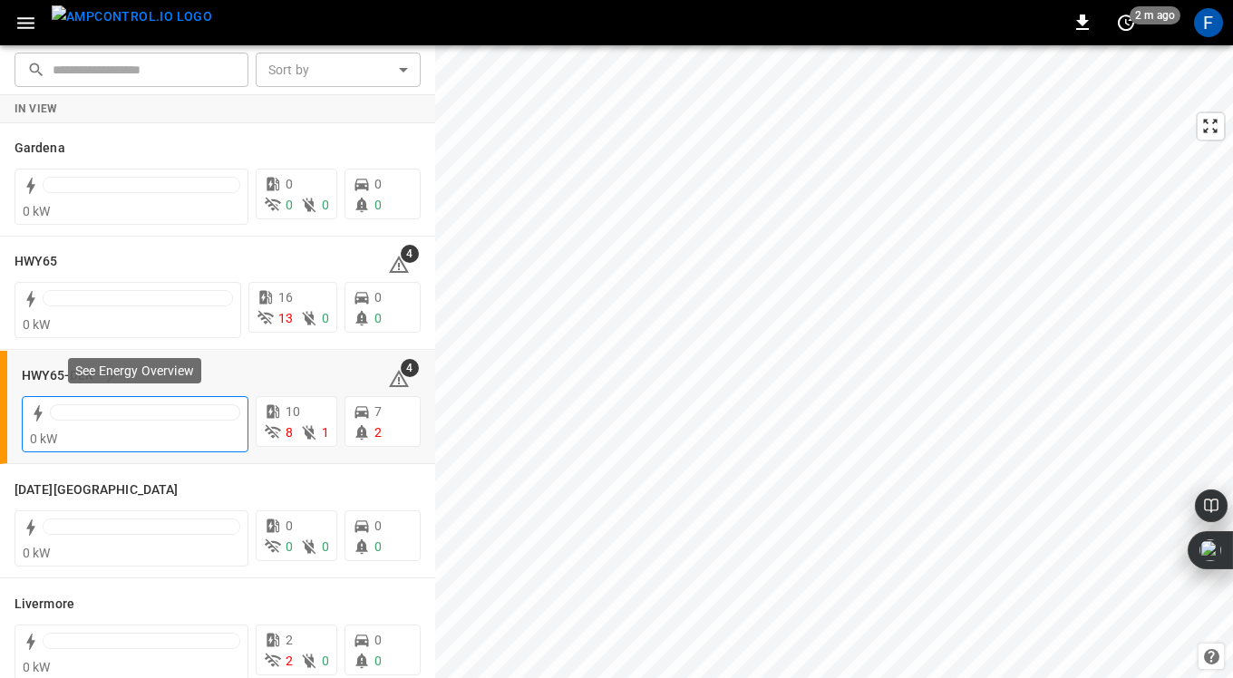
click at [130, 414] on div at bounding box center [145, 412] width 190 height 16
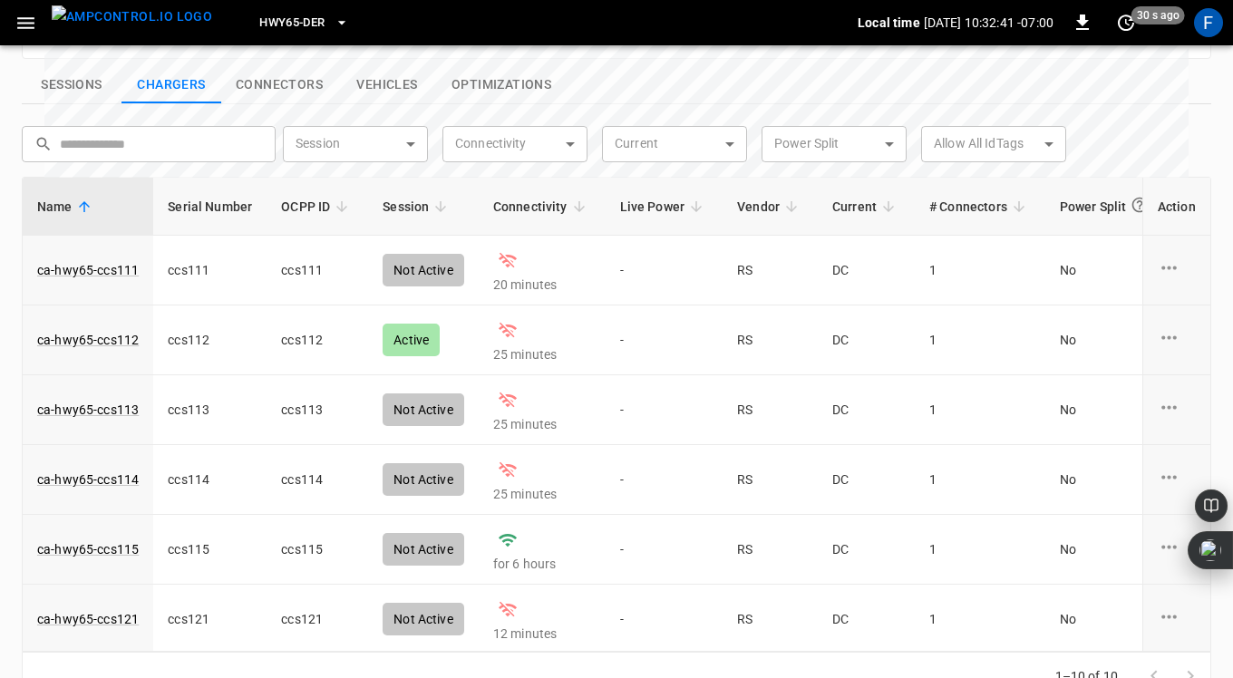
scroll to position [284, 0]
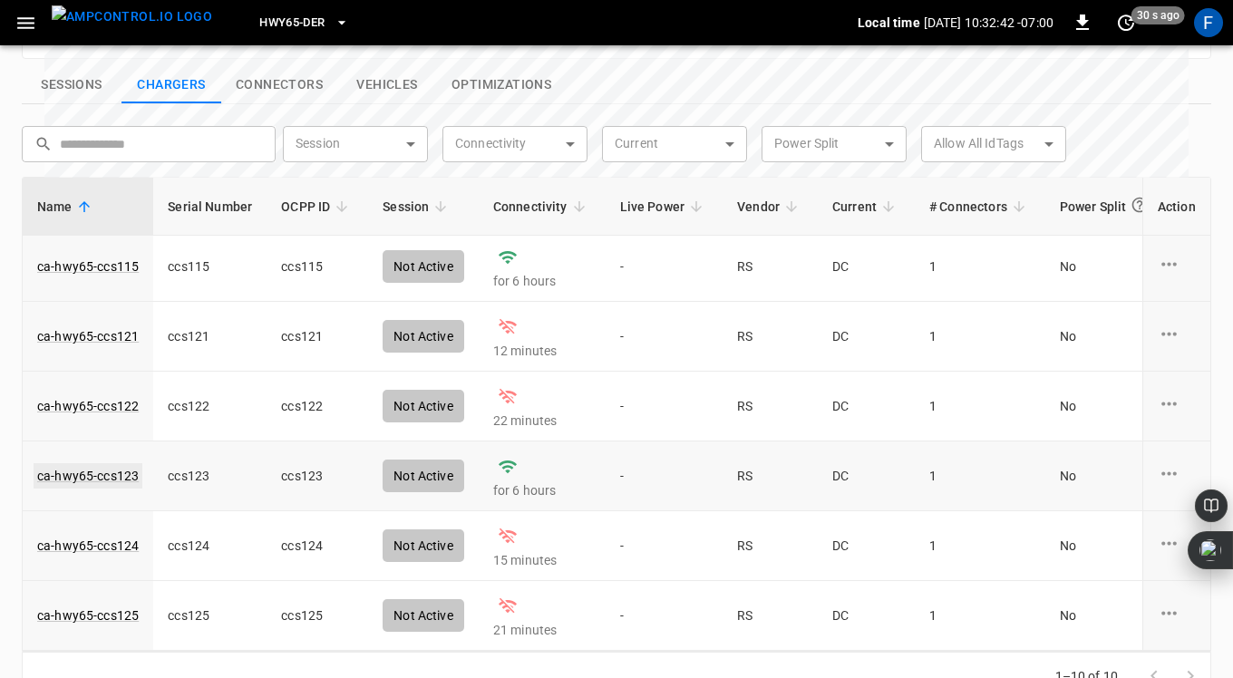
click at [121, 463] on link "ca-hwy65-ccs123" at bounding box center [88, 475] width 109 height 25
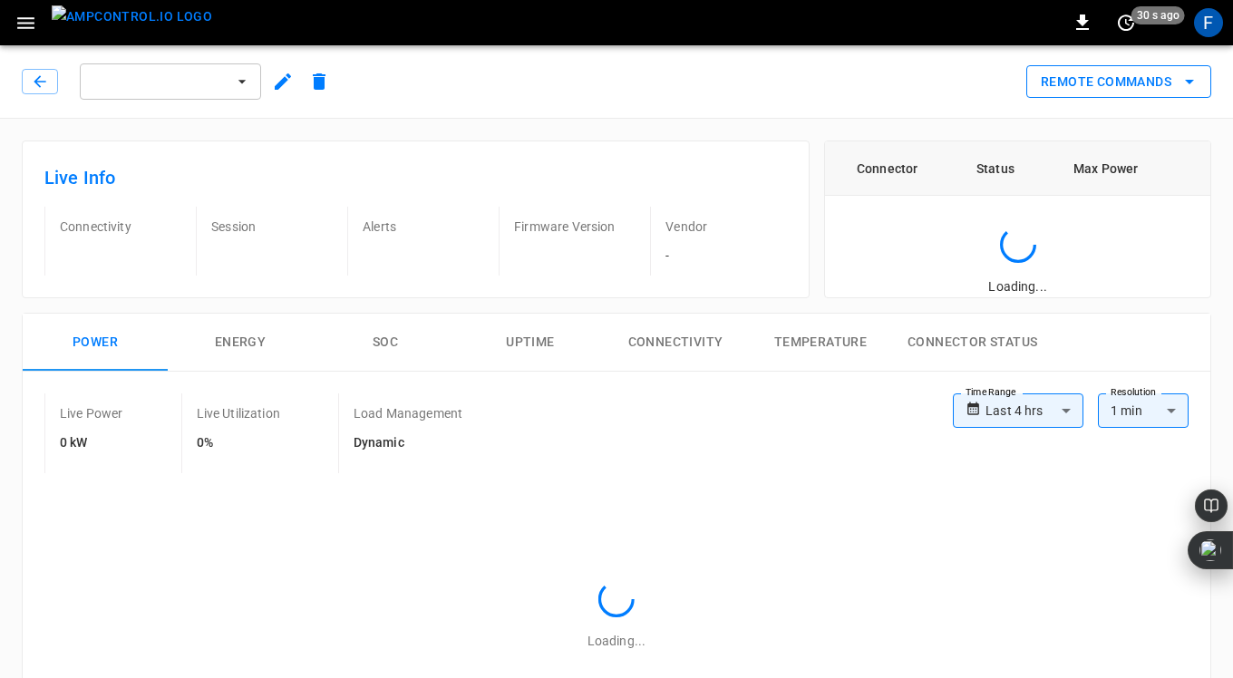
click at [1125, 92] on button "Remote Commands" at bounding box center [1118, 82] width 185 height 34
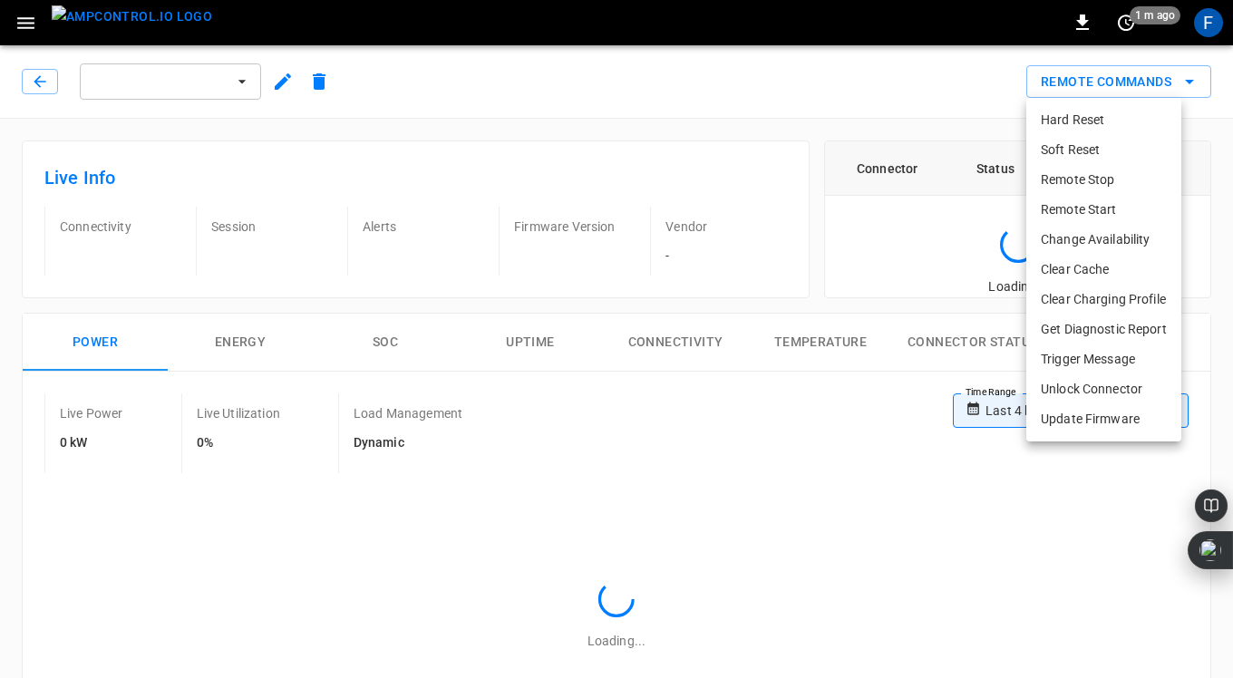
click at [34, 91] on div at bounding box center [616, 339] width 1233 height 678
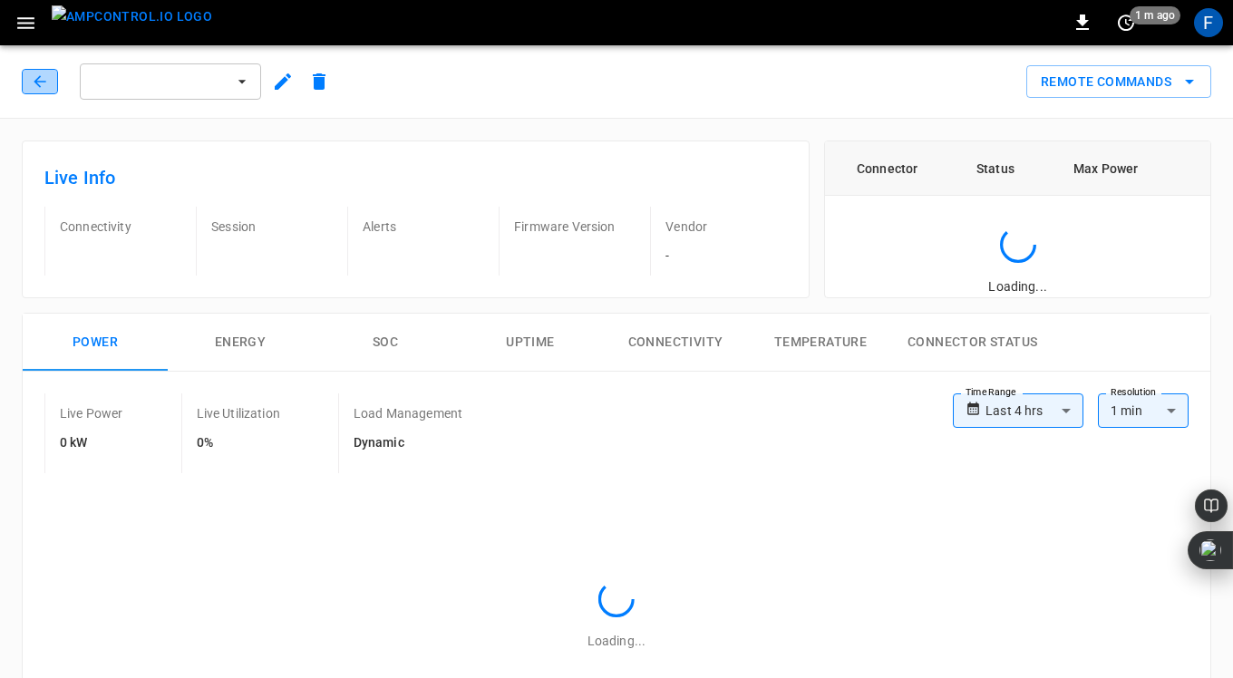
click at [36, 86] on icon "button" at bounding box center [40, 82] width 18 height 18
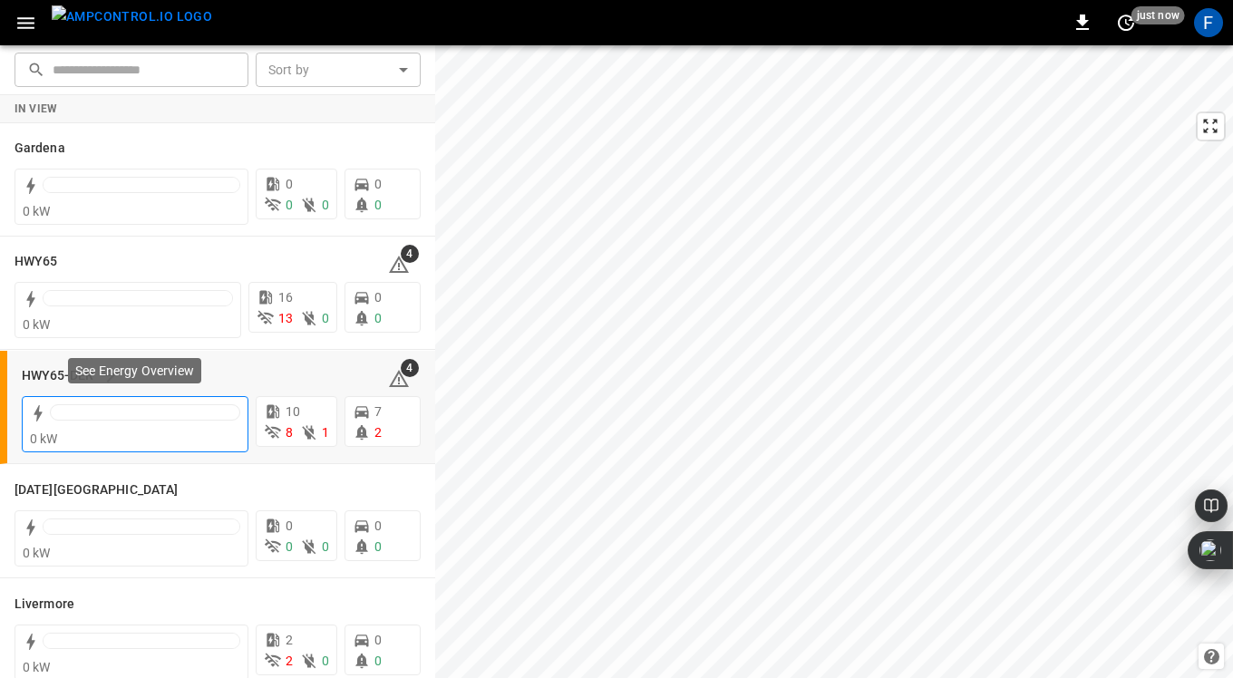
click at [172, 422] on div at bounding box center [145, 416] width 190 height 25
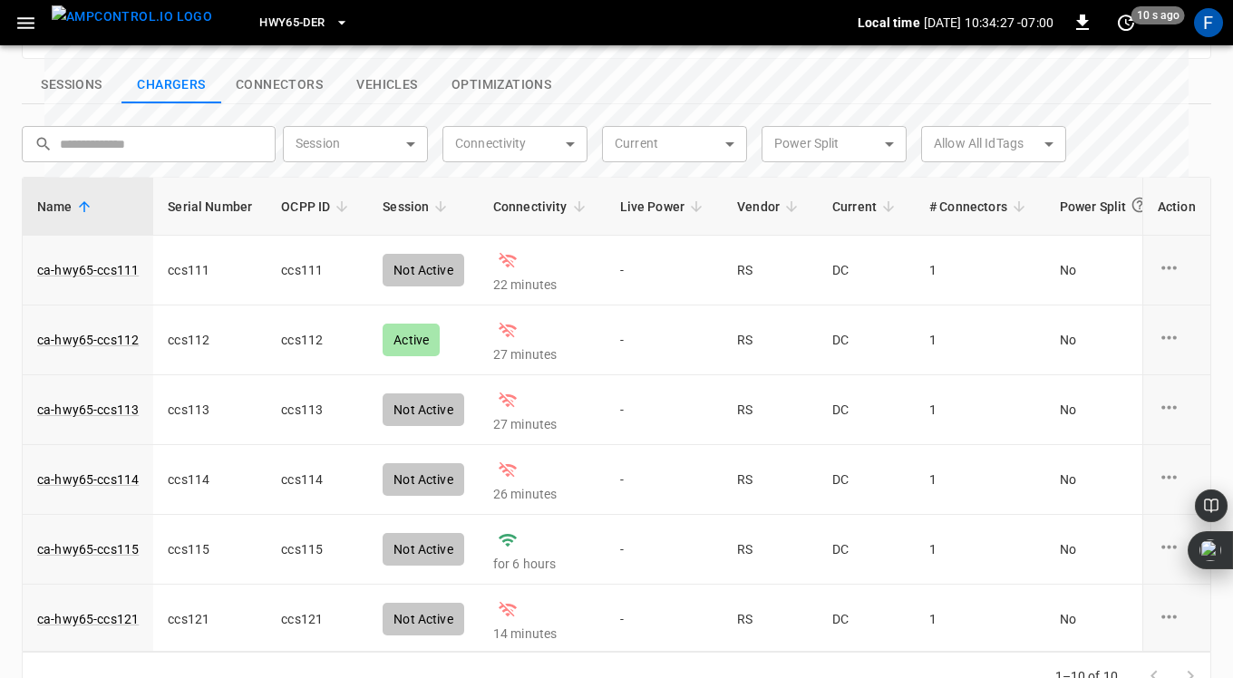
scroll to position [284, 0]
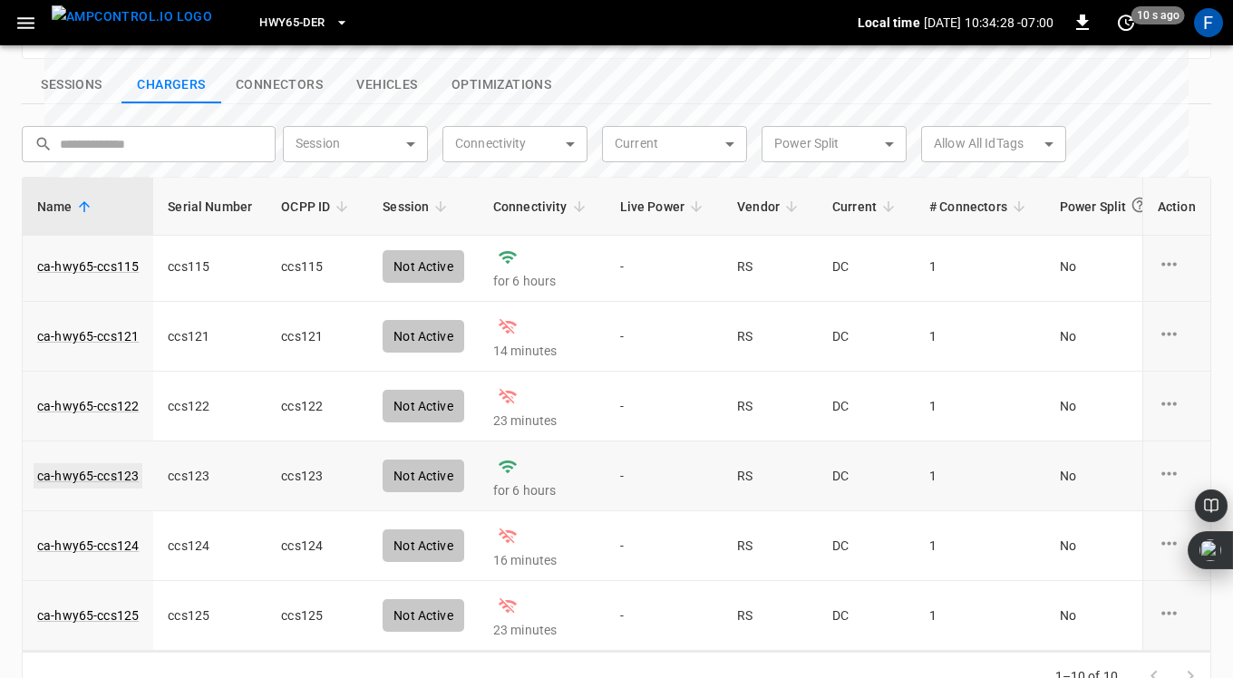
click at [121, 463] on link "ca-hwy65-ccs123" at bounding box center [88, 475] width 109 height 25
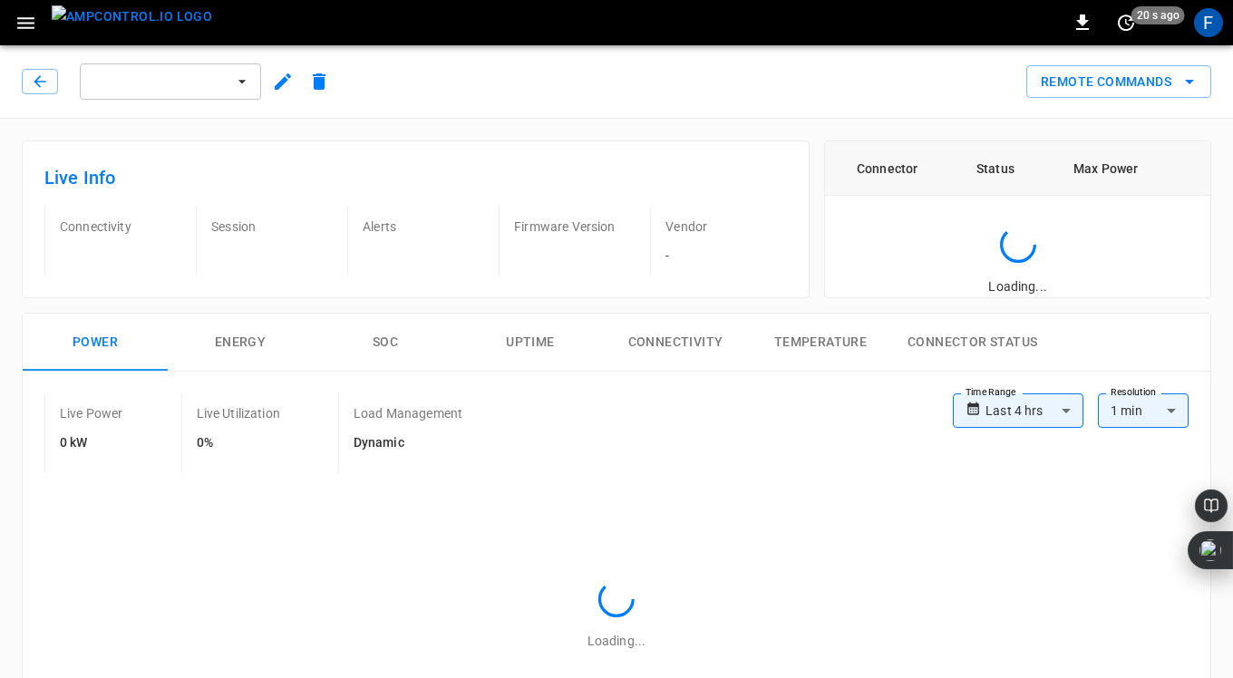
scroll to position [4, 0]
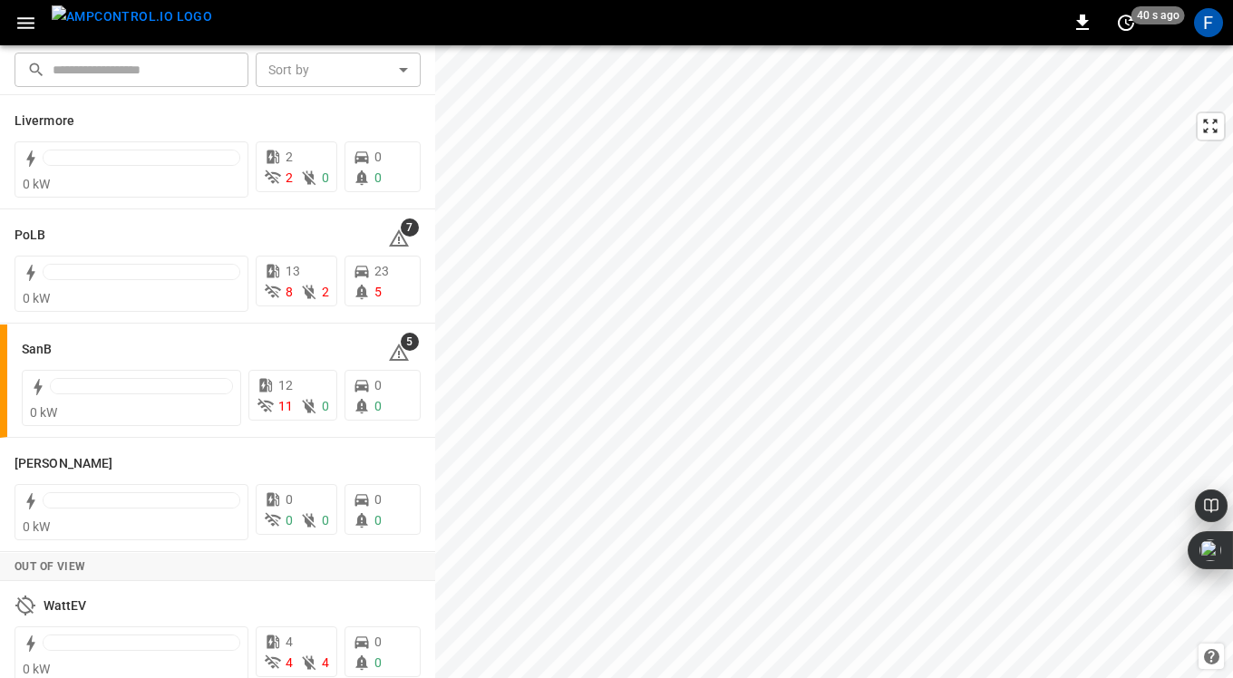
scroll to position [499, 0]
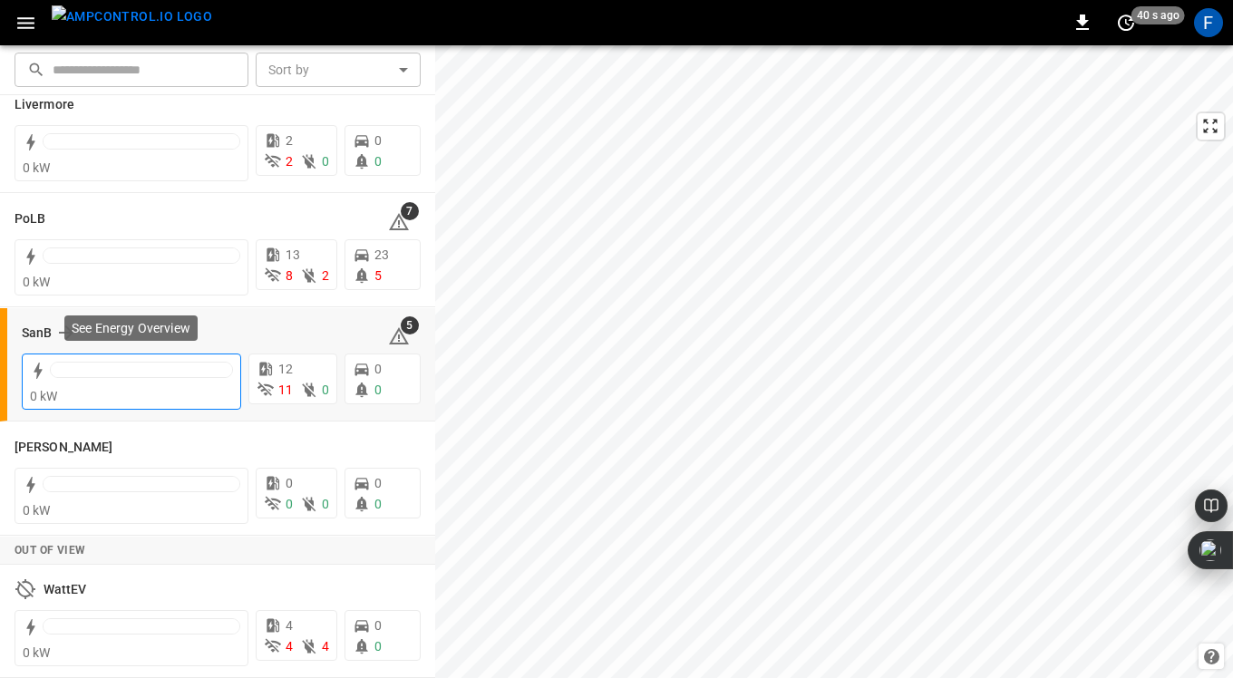
click at [153, 386] on div at bounding box center [141, 374] width 183 height 25
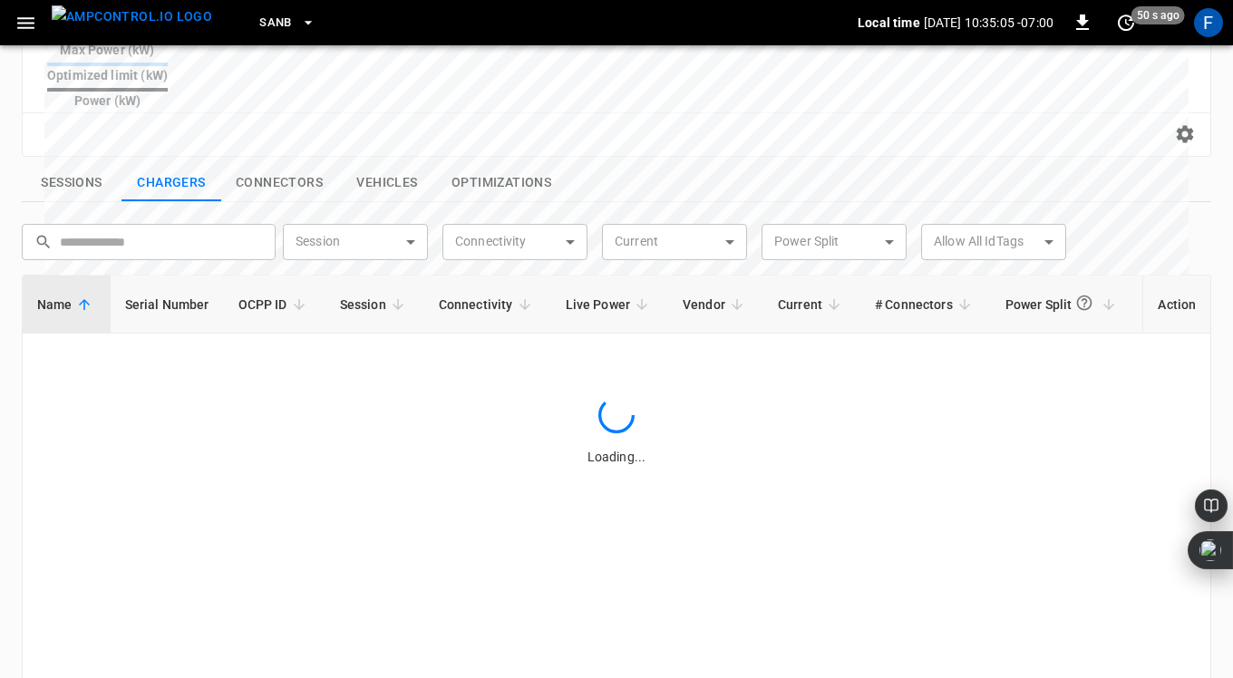
scroll to position [687, 0]
